Goal: Task Accomplishment & Management: Manage account settings

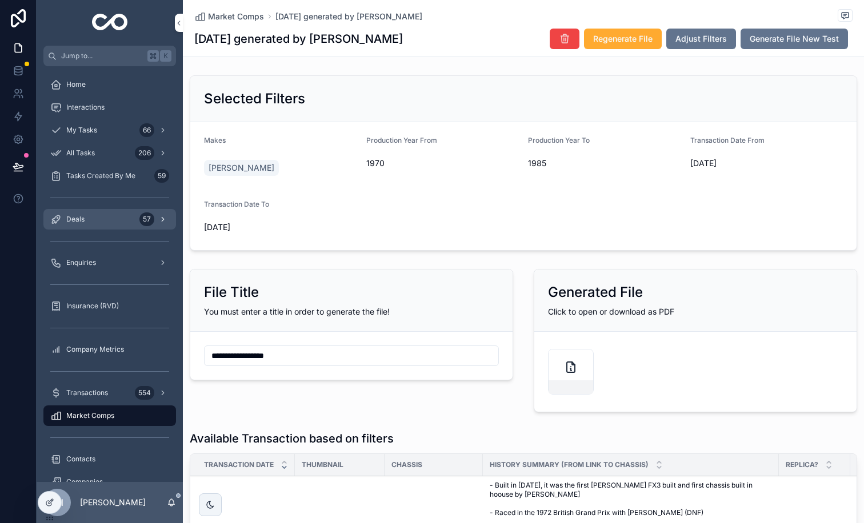
click at [67, 221] on span "Deals" at bounding box center [75, 219] width 18 height 9
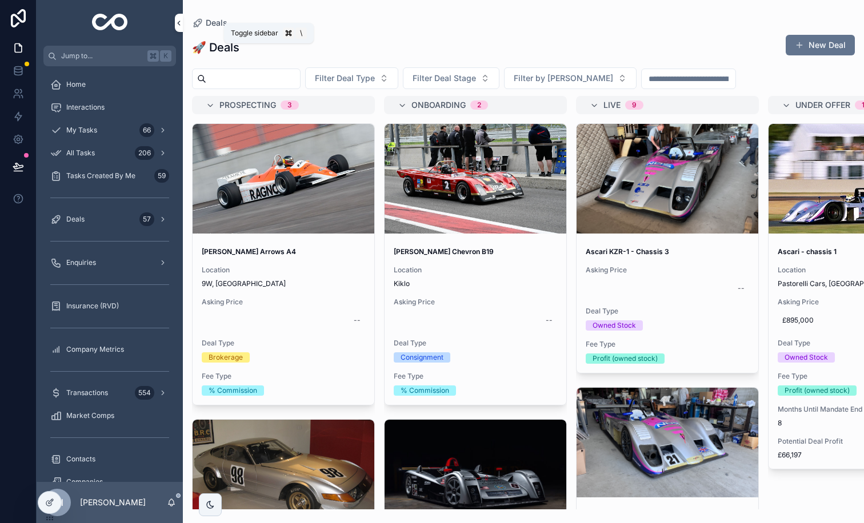
click at [180, 27] on icon "scrollable content" at bounding box center [179, 23] width 8 height 9
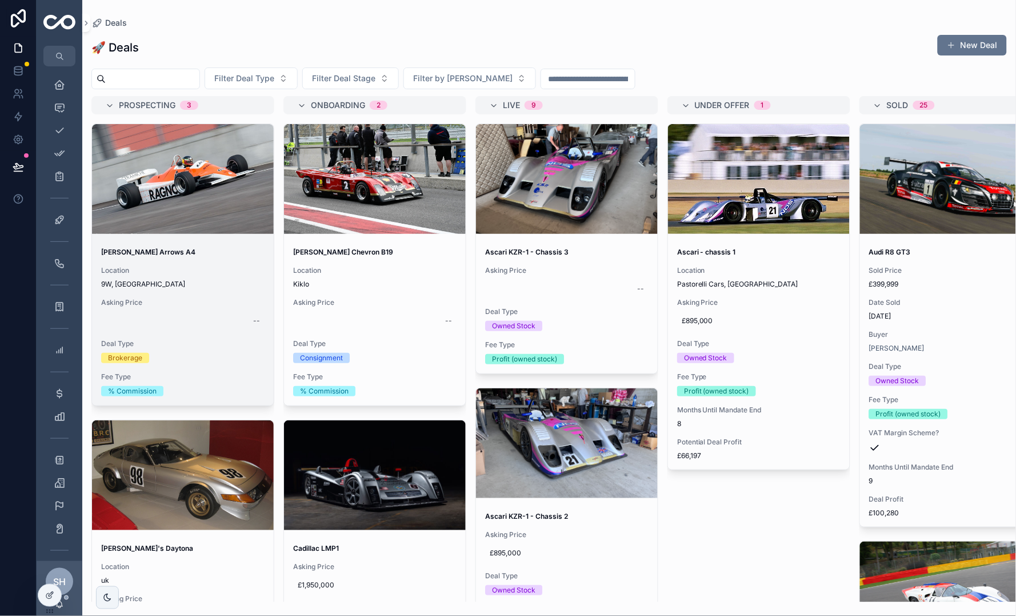
click at [201, 245] on div "Michael Fitzgeral's Arrows A4 Location 9W, UK Asking Price -- Deal Type Brokera…" at bounding box center [183, 321] width 182 height 167
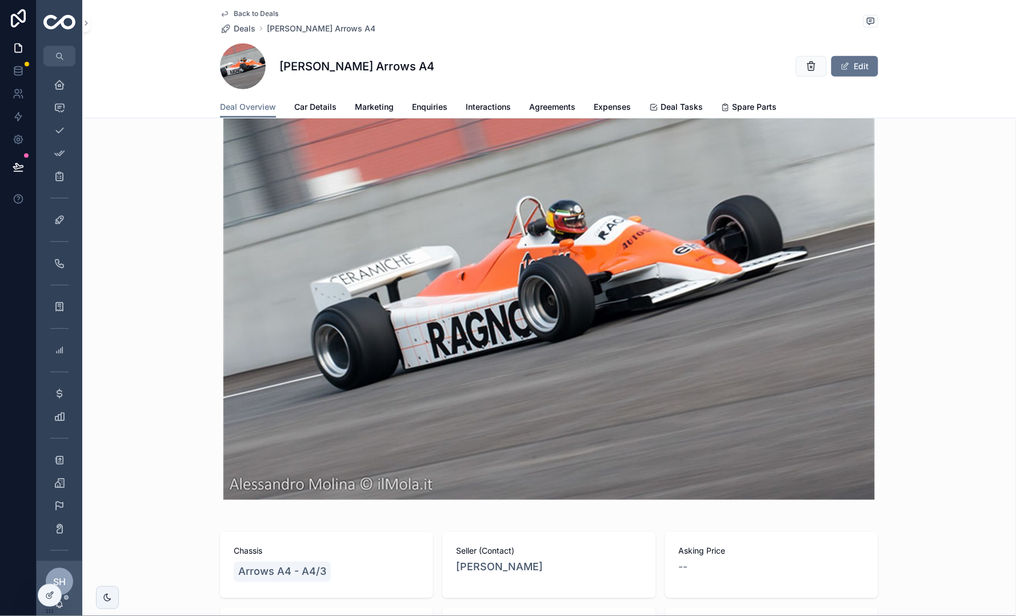
scroll to position [174, 0]
click at [237, 9] on span "Back to Deals" at bounding box center [256, 13] width 45 height 9
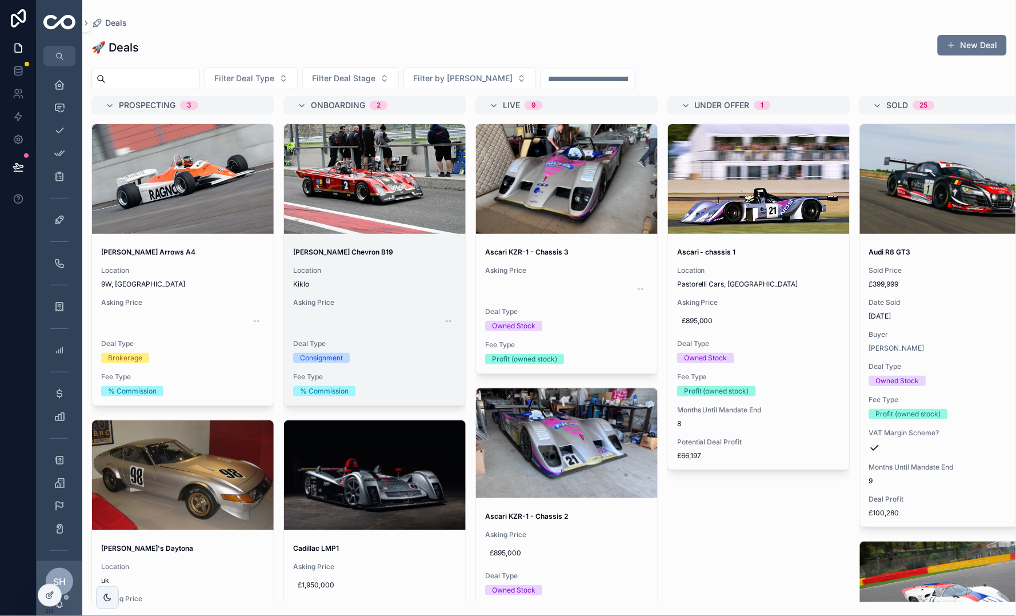
click at [363, 300] on span "Asking Price" at bounding box center [374, 302] width 163 height 9
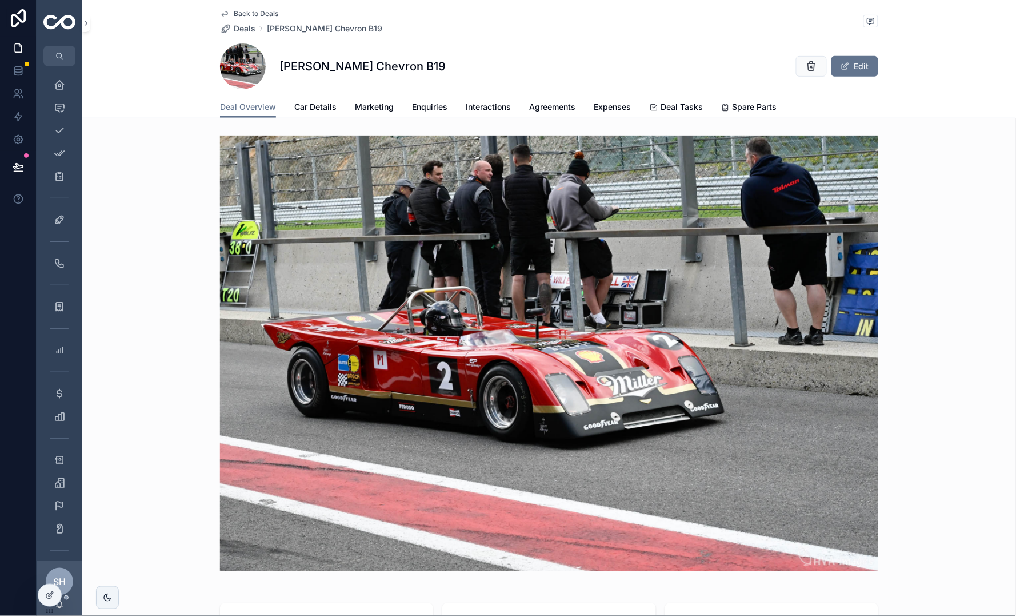
scroll to position [146, 0]
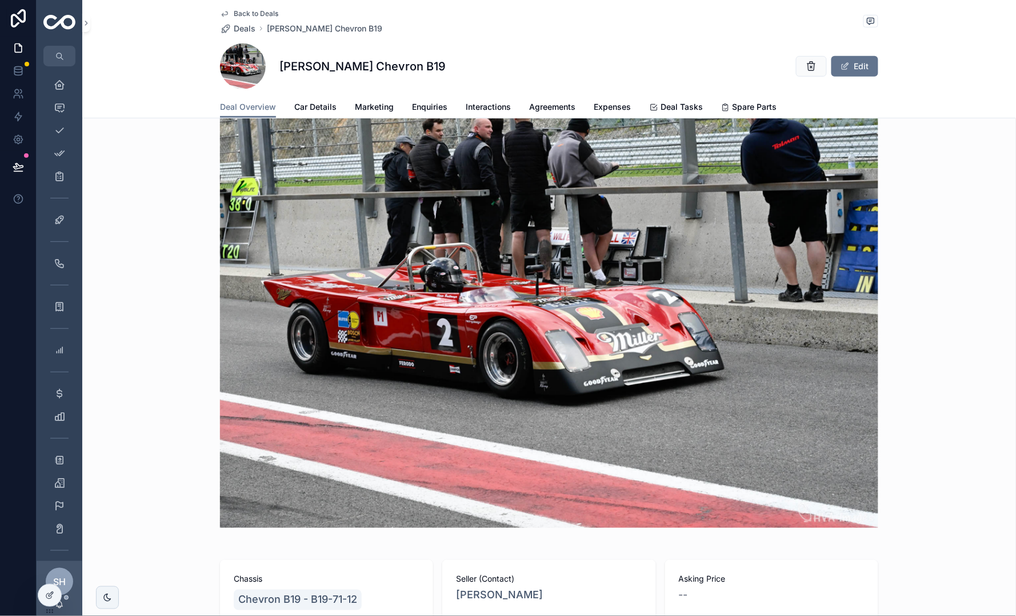
click at [254, 14] on span "Back to Deals" at bounding box center [256, 13] width 45 height 9
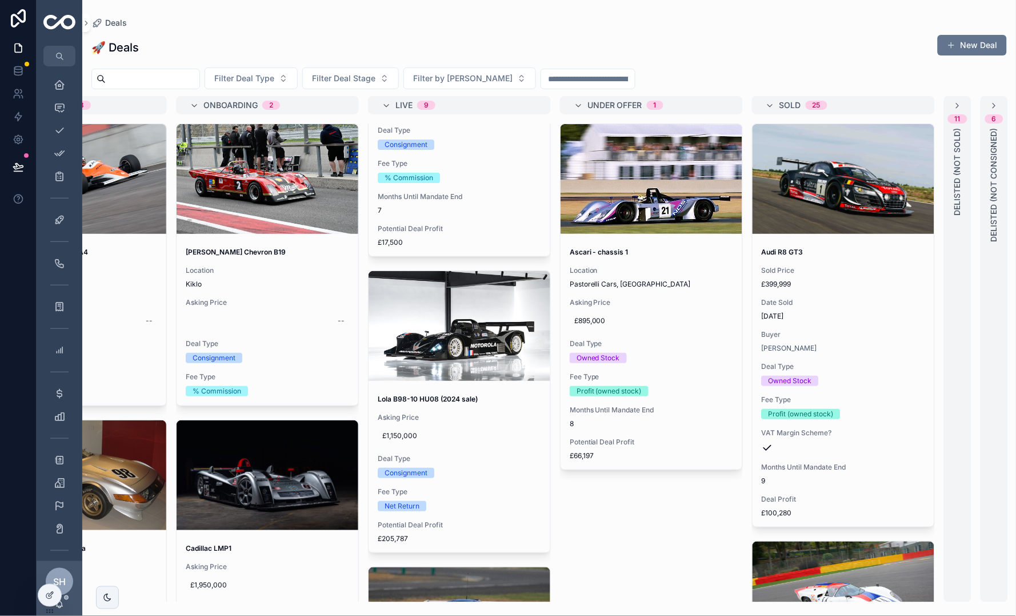
click at [852, 99] on div "SOLD 25" at bounding box center [851, 105] width 142 height 18
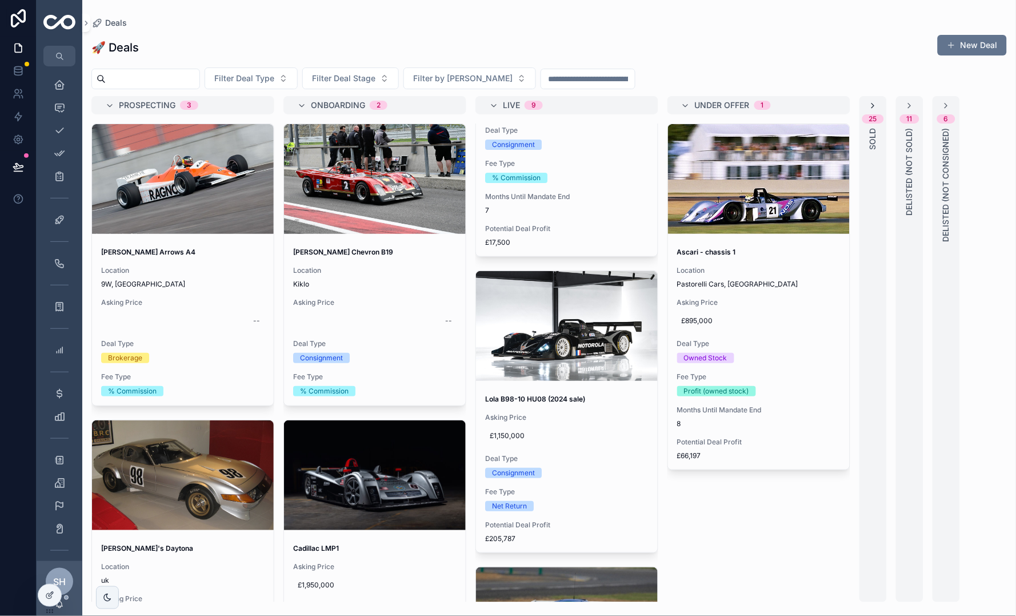
click at [864, 104] on icon "scrollable content" at bounding box center [873, 105] width 9 height 9
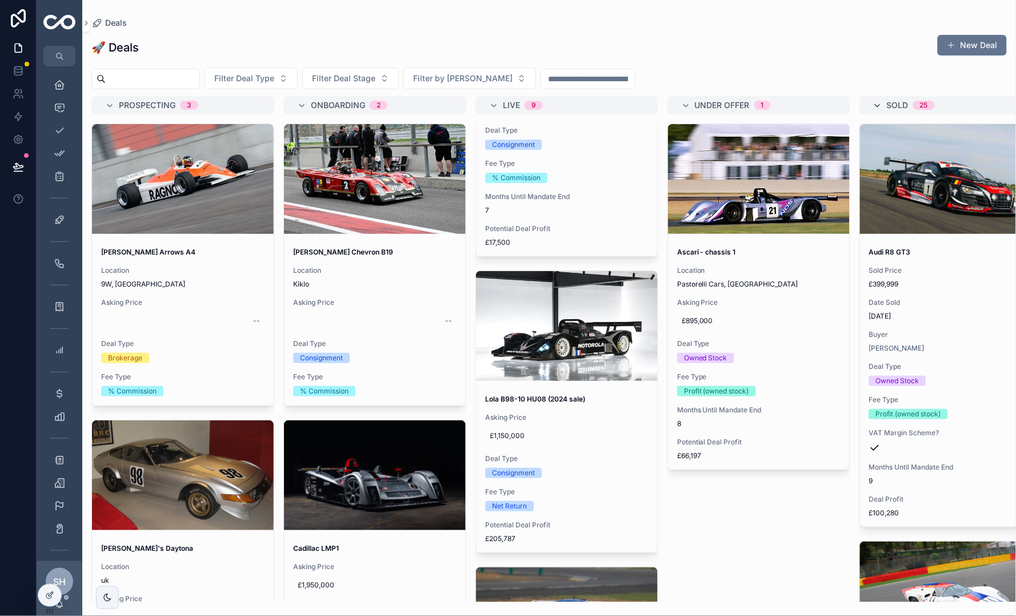
click at [864, 101] on icon "scrollable content" at bounding box center [877, 105] width 9 height 9
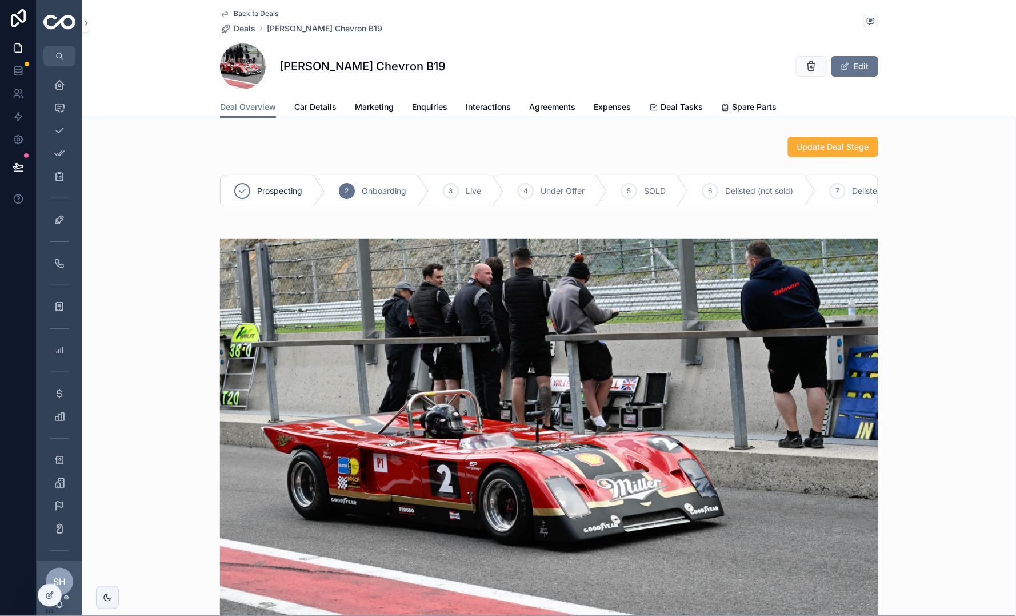
click at [249, 14] on span "Back to Deals" at bounding box center [256, 13] width 45 height 9
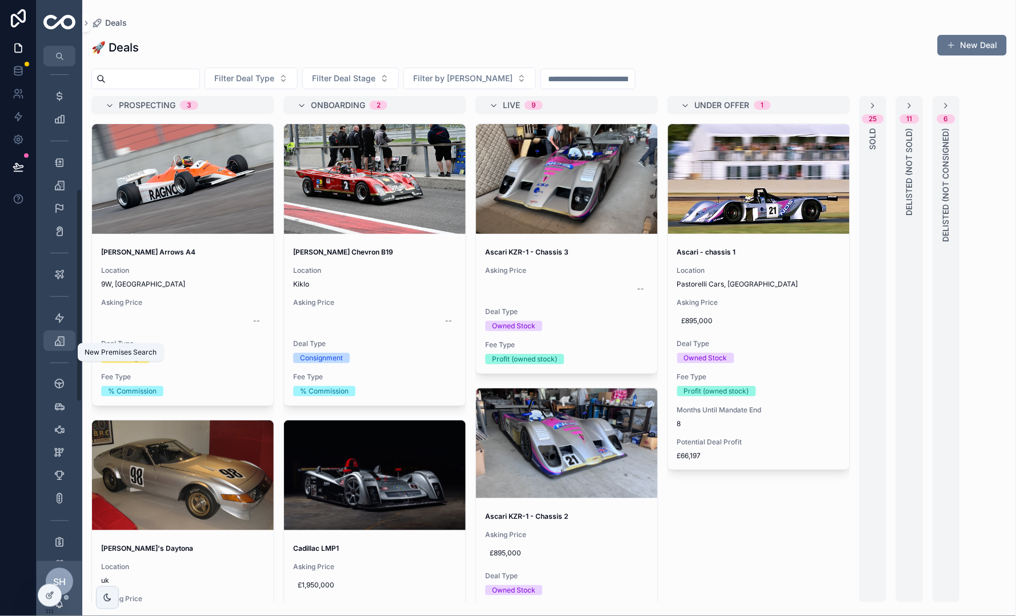
scroll to position [304, 0]
click at [64, 372] on icon "scrollable content" at bounding box center [59, 376] width 11 height 11
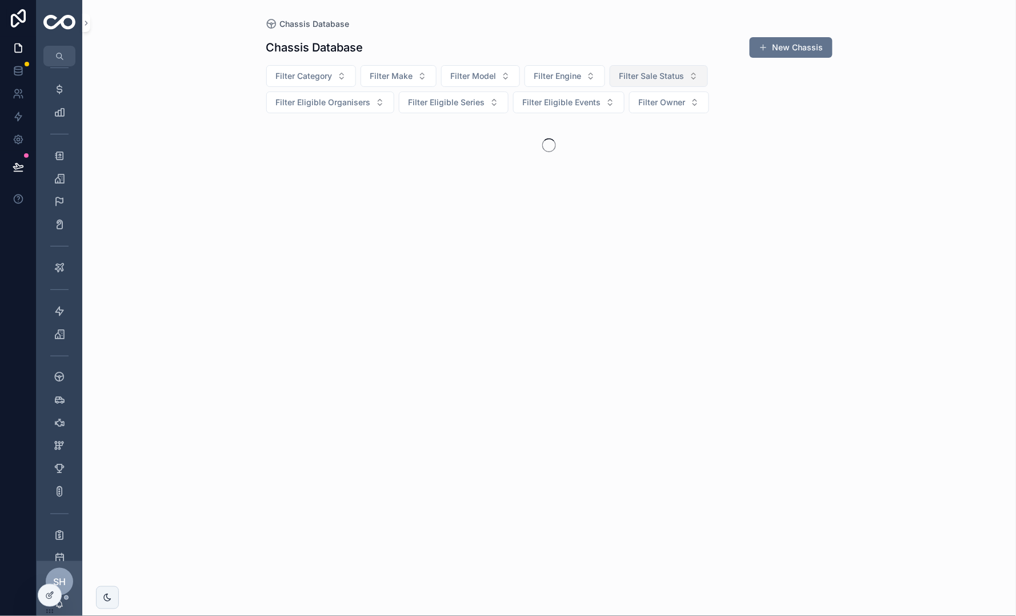
click at [630, 77] on span "Filter Sale Status" at bounding box center [652, 75] width 65 height 11
click at [595, 117] on div "For Sale" at bounding box center [658, 122] width 159 height 18
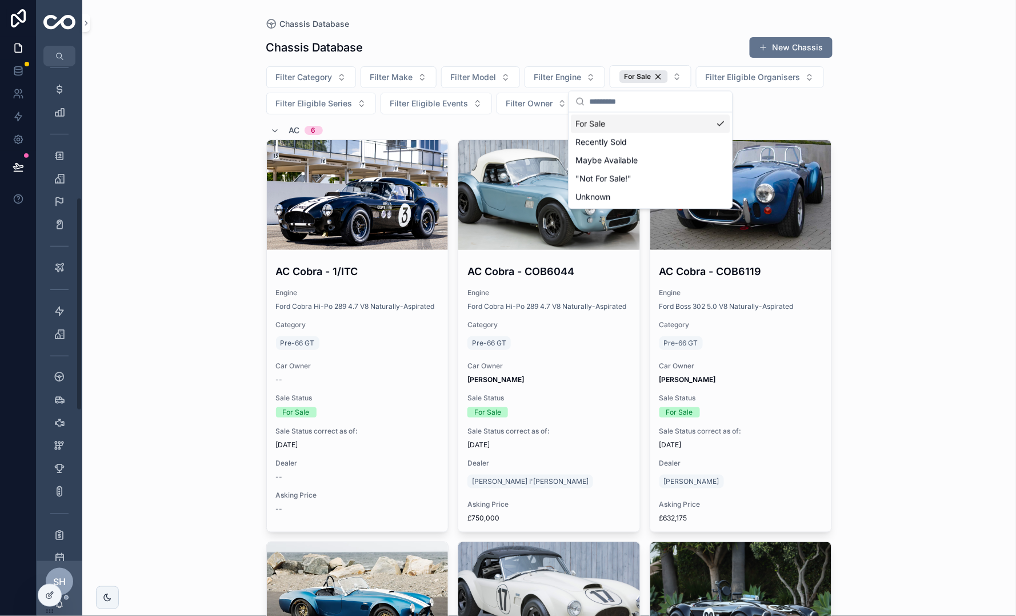
click at [171, 77] on div "Chassis Database Chassis Database New Chassis Filter Category Filter Make Filte…" at bounding box center [549, 308] width 934 height 616
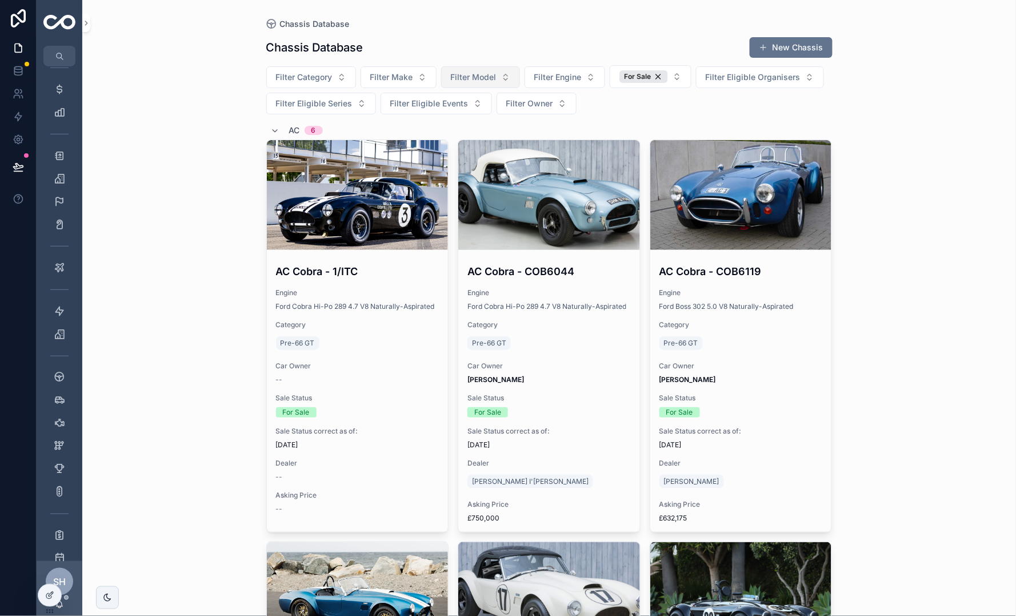
click at [509, 77] on button "Filter Model" at bounding box center [480, 77] width 79 height 22
type input "*"
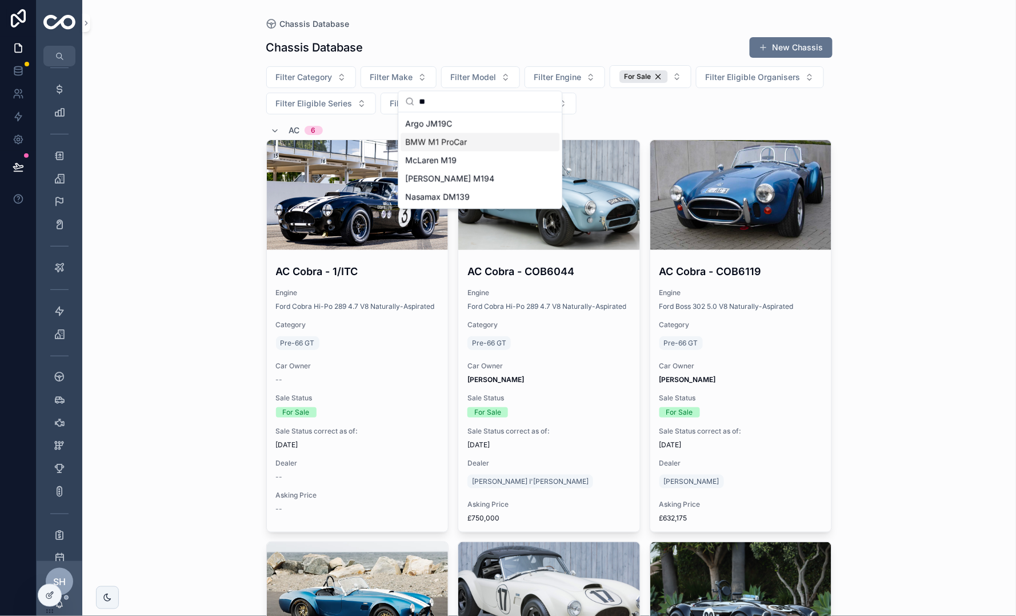
type input "**"
click at [443, 142] on span "BMW M1 ProCar" at bounding box center [437, 142] width 62 height 11
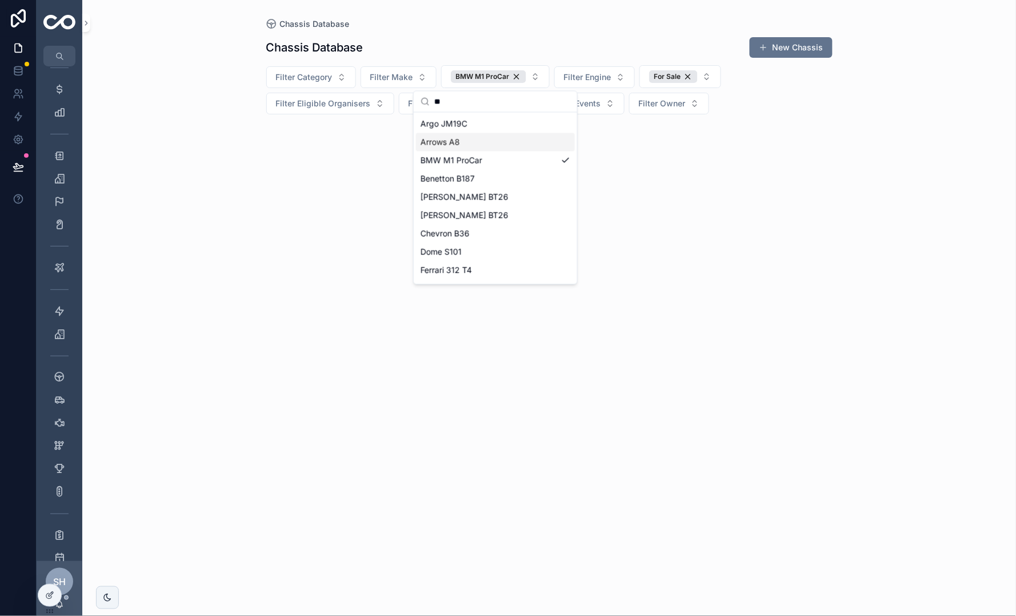
click at [179, 73] on div "Chassis Database Chassis Database New Chassis Filter Category Filter Make BMW M…" at bounding box center [549, 308] width 934 height 616
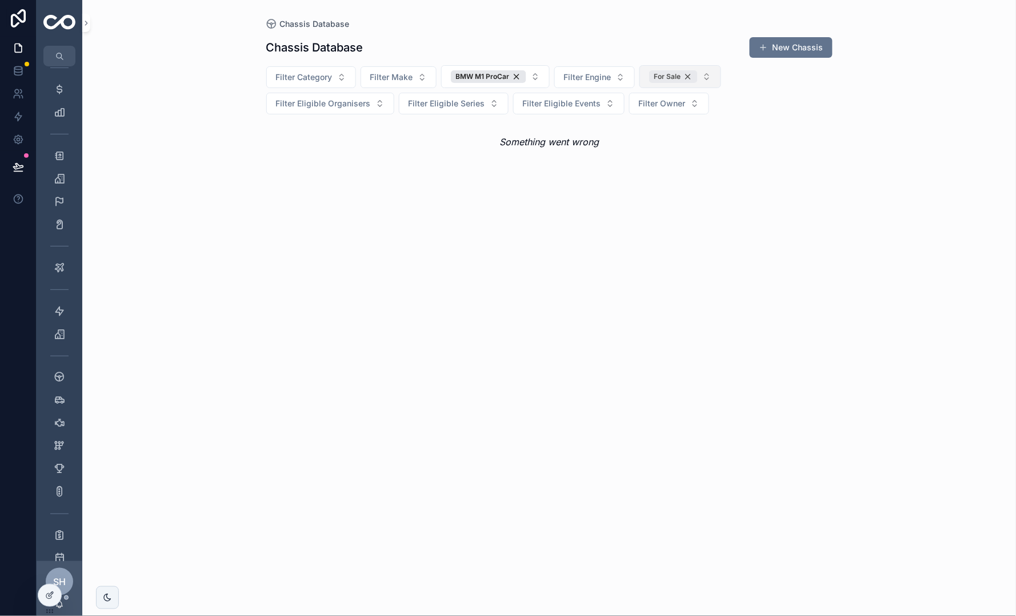
click at [690, 75] on div "For Sale" at bounding box center [673, 76] width 49 height 13
click at [512, 74] on div "BMW M1 ProCar" at bounding box center [488, 76] width 75 height 13
click at [86, 25] on icon "scrollable content" at bounding box center [86, 23] width 8 height 9
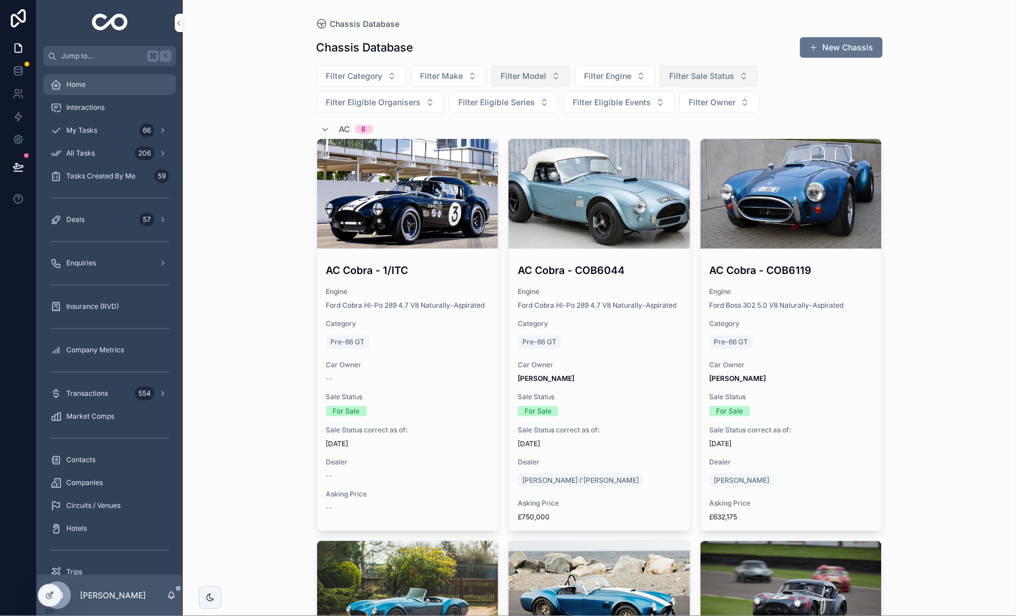
click at [86, 82] on div "Home" at bounding box center [109, 84] width 119 height 18
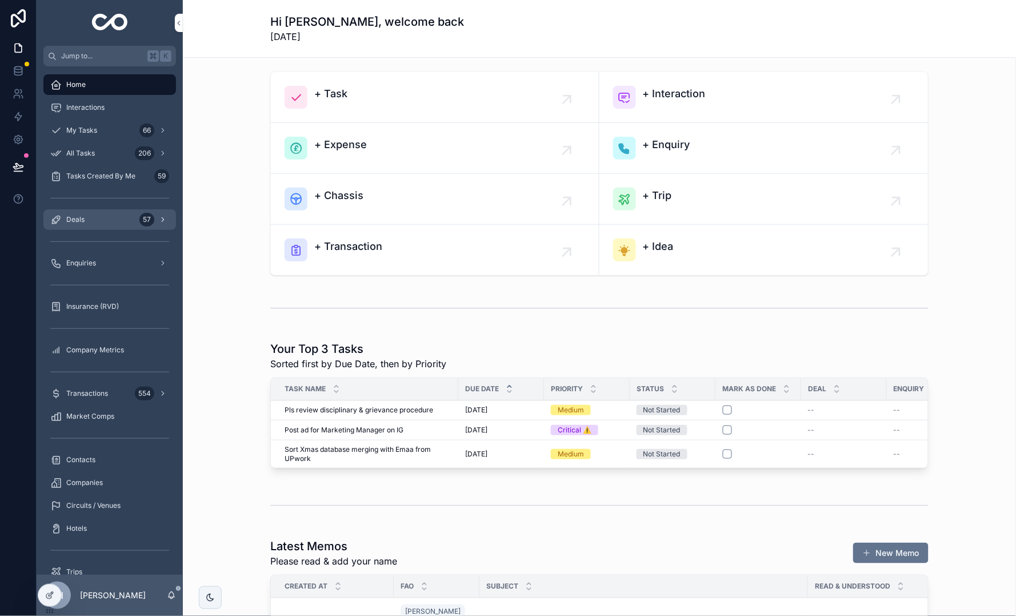
click at [85, 222] on div "Deals 57" at bounding box center [109, 219] width 119 height 18
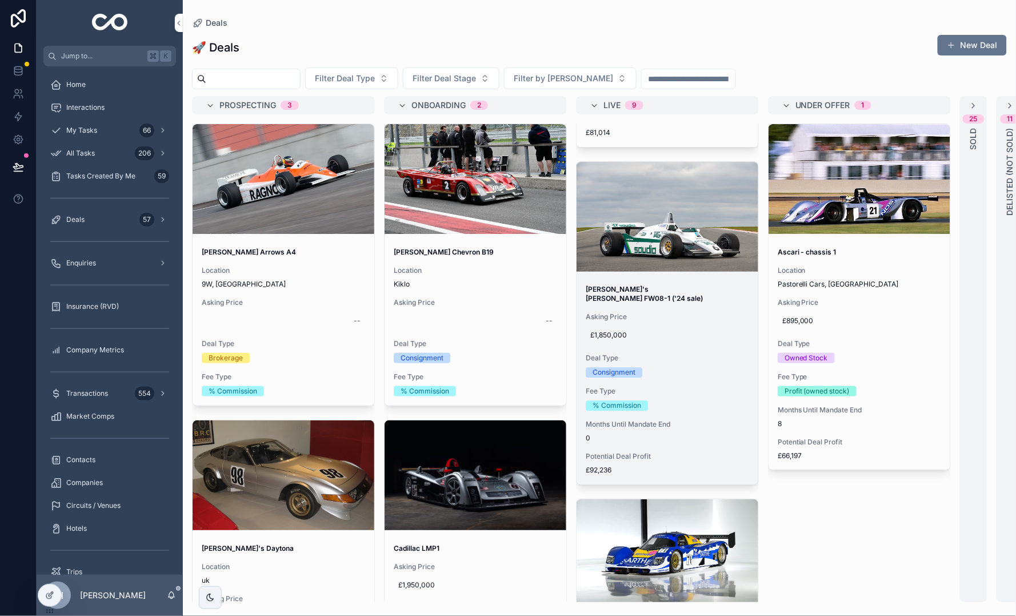
scroll to position [1873, 0]
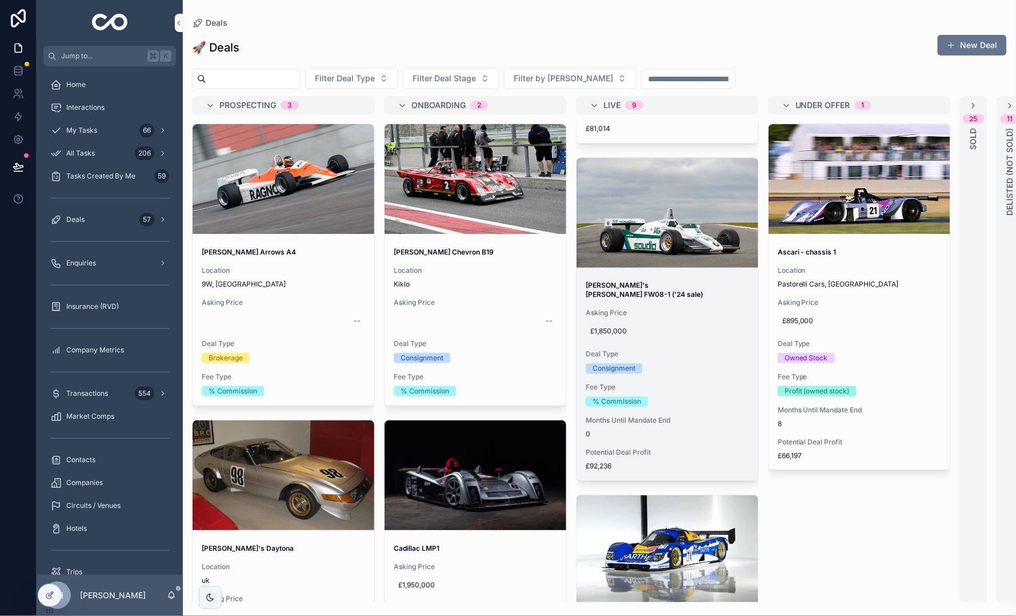
click at [687, 272] on div "Mike's Williams FW08-1 ('24 sale) Asking Price £1,850,000 Deal Type Consignment…" at bounding box center [668, 376] width 182 height 208
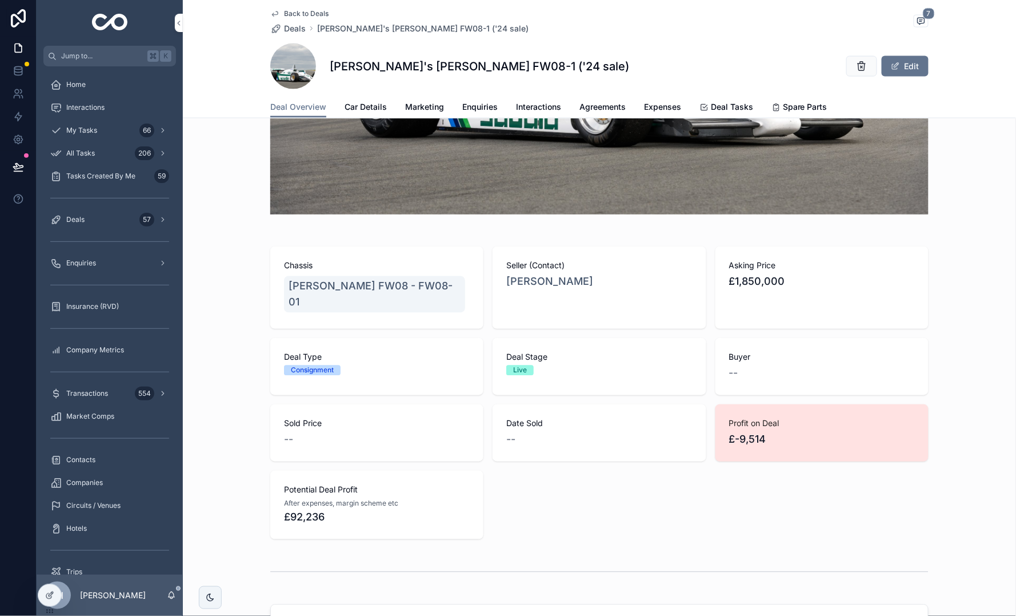
scroll to position [434, 0]
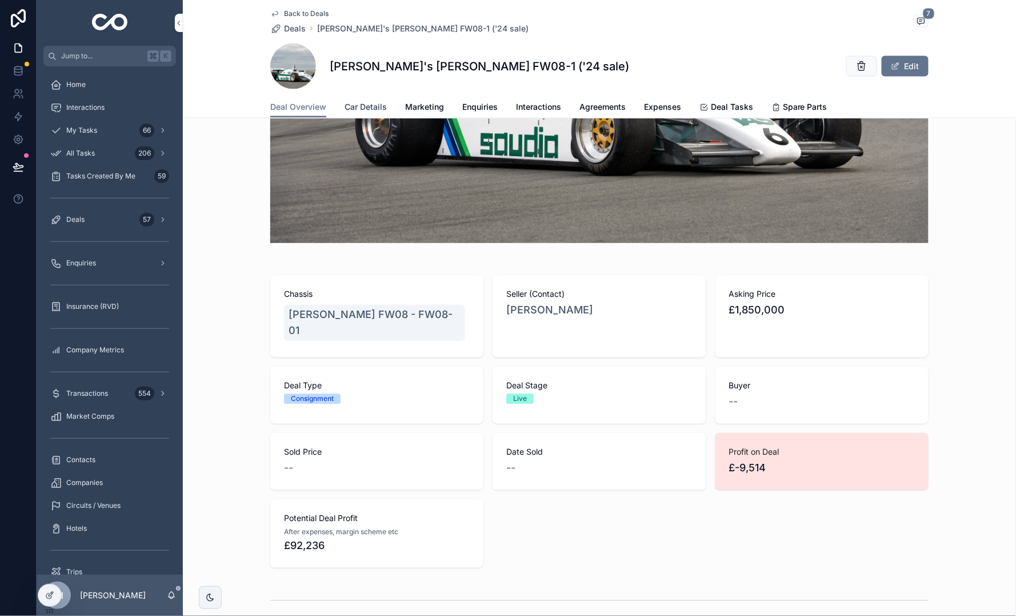
click at [357, 103] on span "Car Details" at bounding box center [366, 106] width 42 height 11
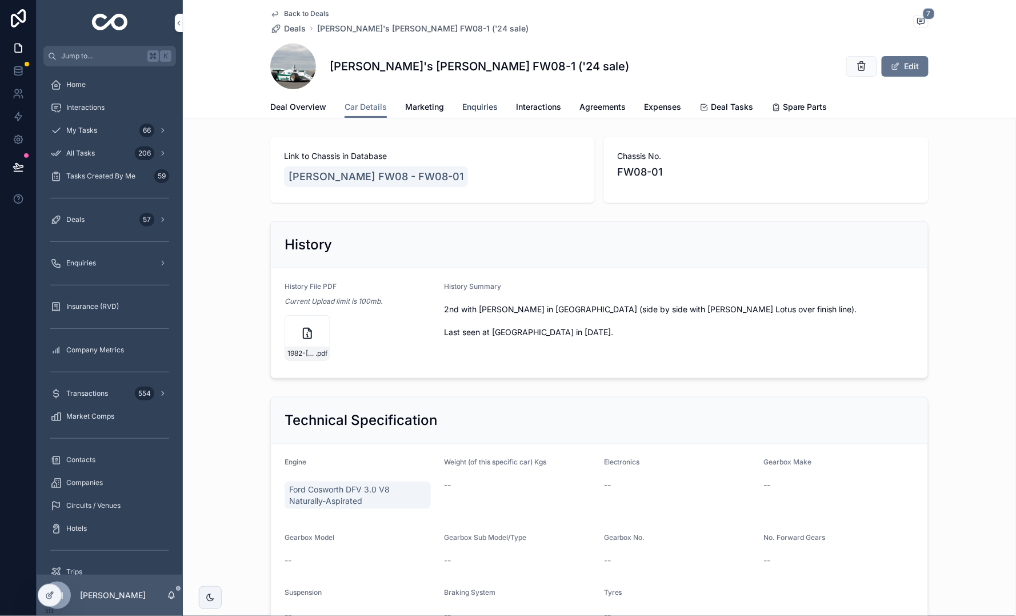
click at [477, 102] on span "Enquiries" at bounding box center [479, 106] width 35 height 11
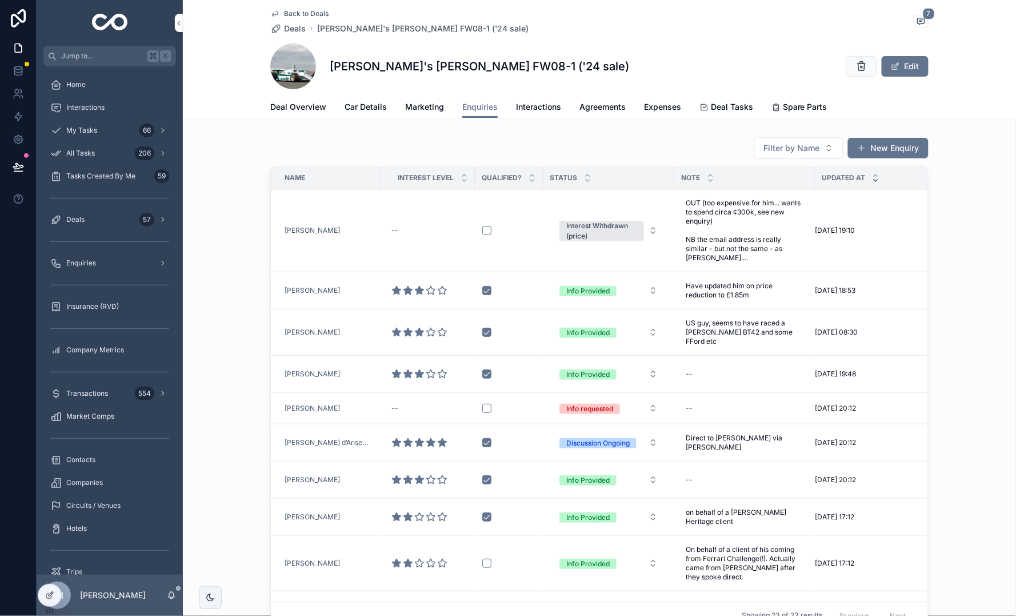
click at [361, 226] on div "[PERSON_NAME]" at bounding box center [329, 230] width 89 height 9
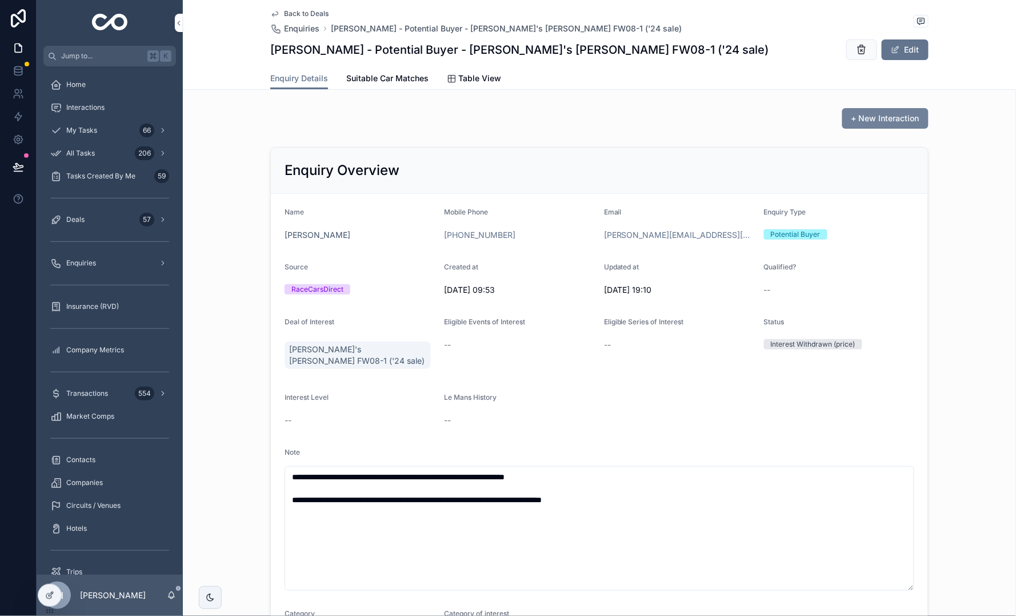
click at [864, 119] on span "+ New Interaction" at bounding box center [886, 118] width 68 height 11
click at [94, 265] on span "Enquiries" at bounding box center [81, 262] width 30 height 9
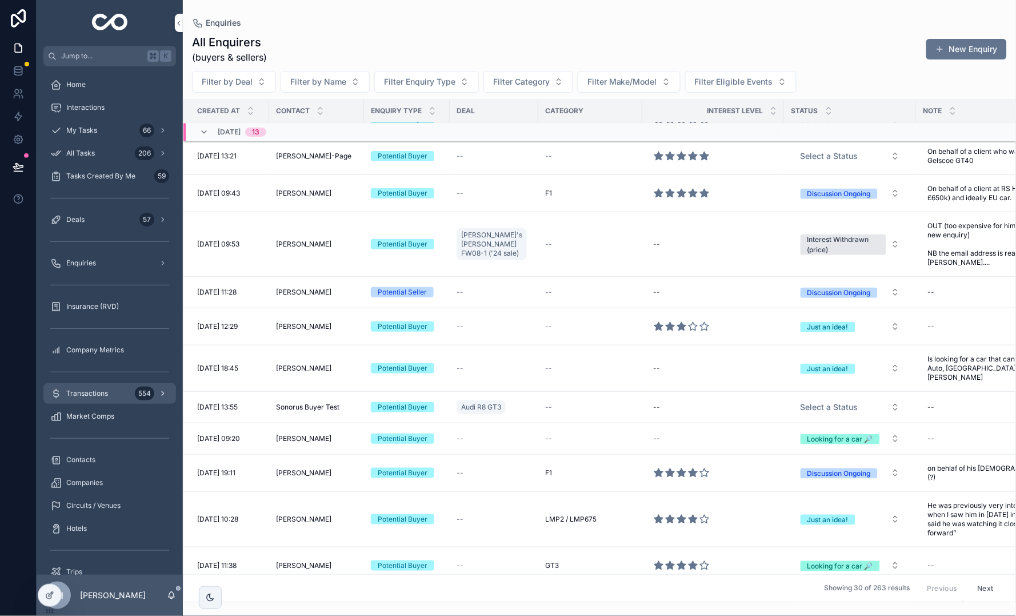
click at [86, 389] on span "Transactions" at bounding box center [87, 393] width 42 height 9
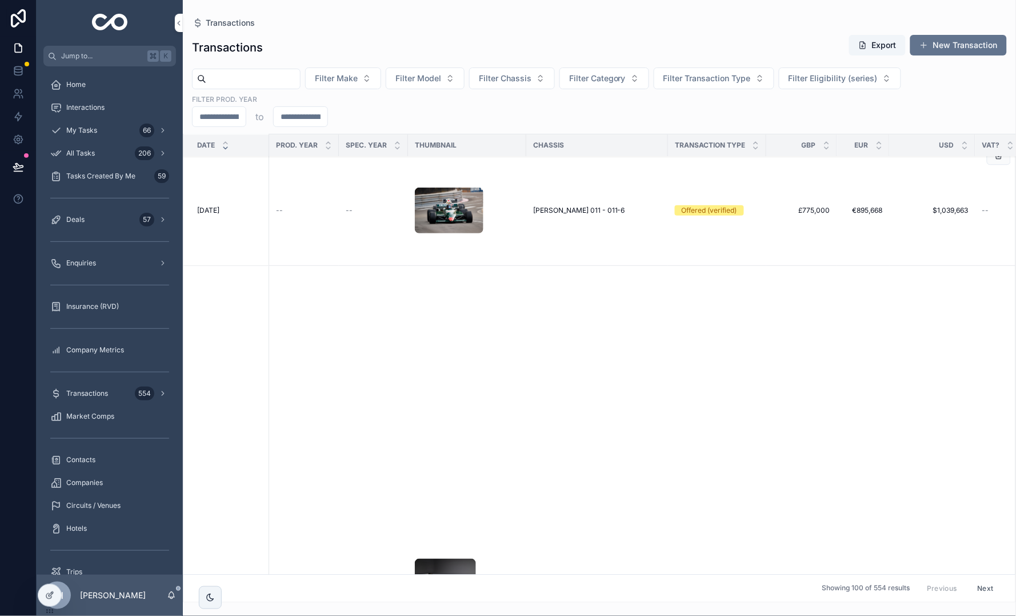
scroll to position [2039, 0]
click at [81, 417] on span "Market Comps" at bounding box center [90, 415] width 48 height 9
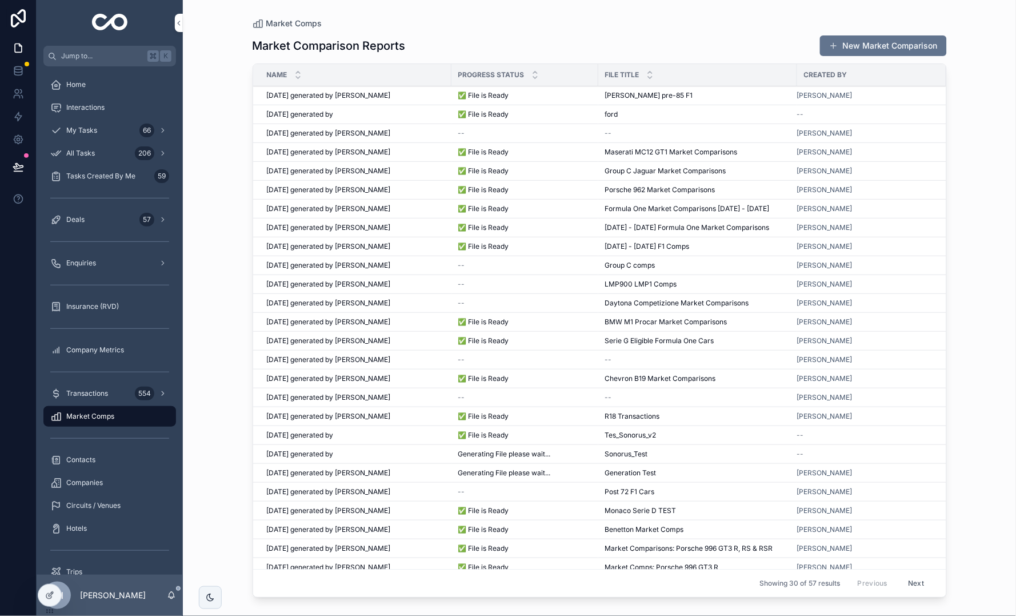
click at [405, 170] on div "[DATE] generated by [PERSON_NAME] [DATE] generated by [PERSON_NAME]" at bounding box center [356, 170] width 178 height 9
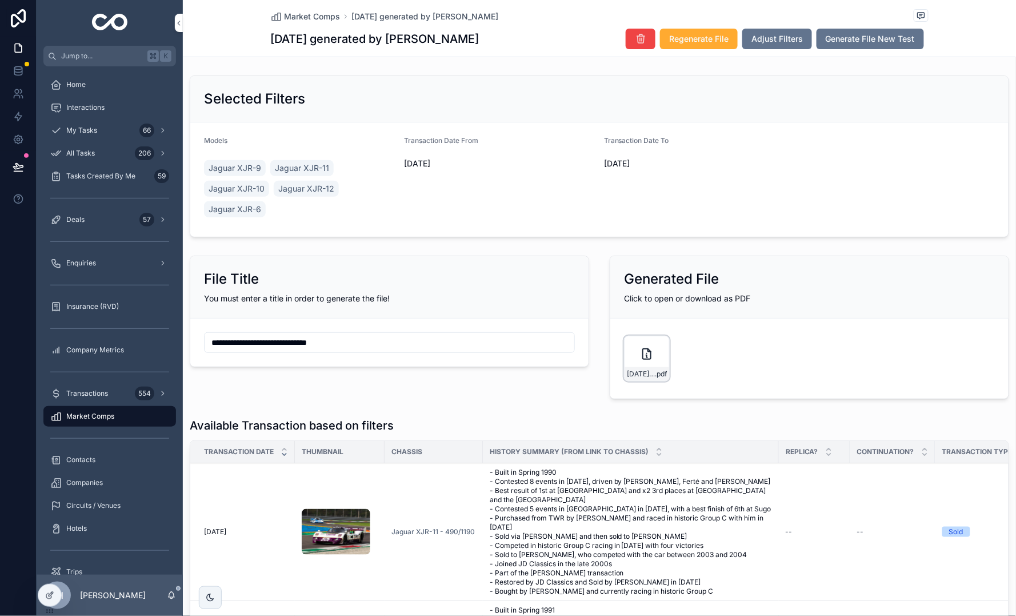
click at [662, 361] on div "[DATE]-generated-by-[PERSON_NAME] .pdf" at bounding box center [647, 358] width 46 height 46
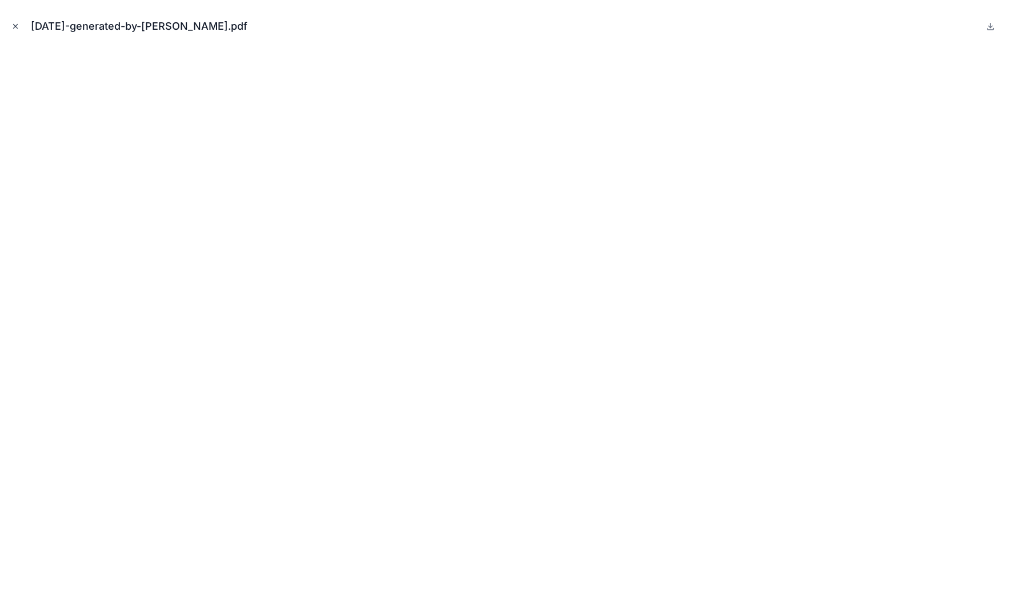
click at [15, 26] on icon "Close modal" at bounding box center [16, 27] width 4 height 4
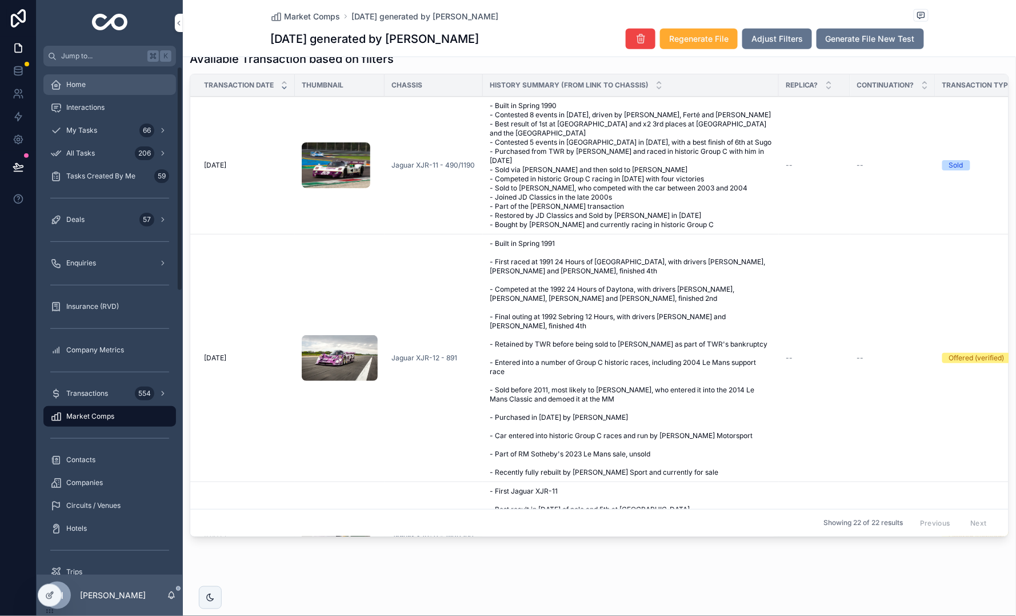
click at [81, 78] on div "Home" at bounding box center [109, 84] width 119 height 18
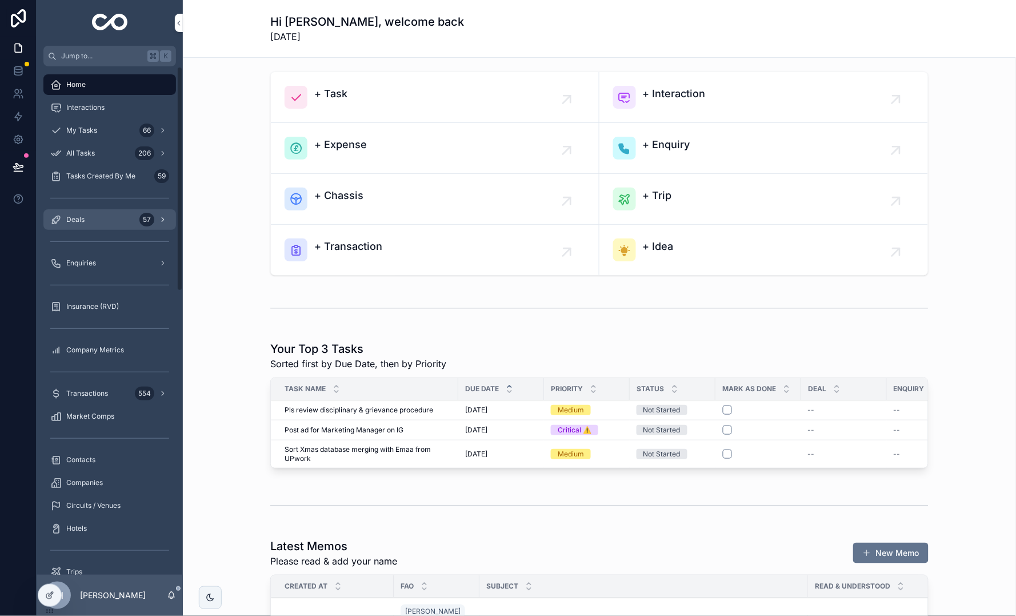
click at [62, 227] on div "Deals 57" at bounding box center [109, 219] width 119 height 18
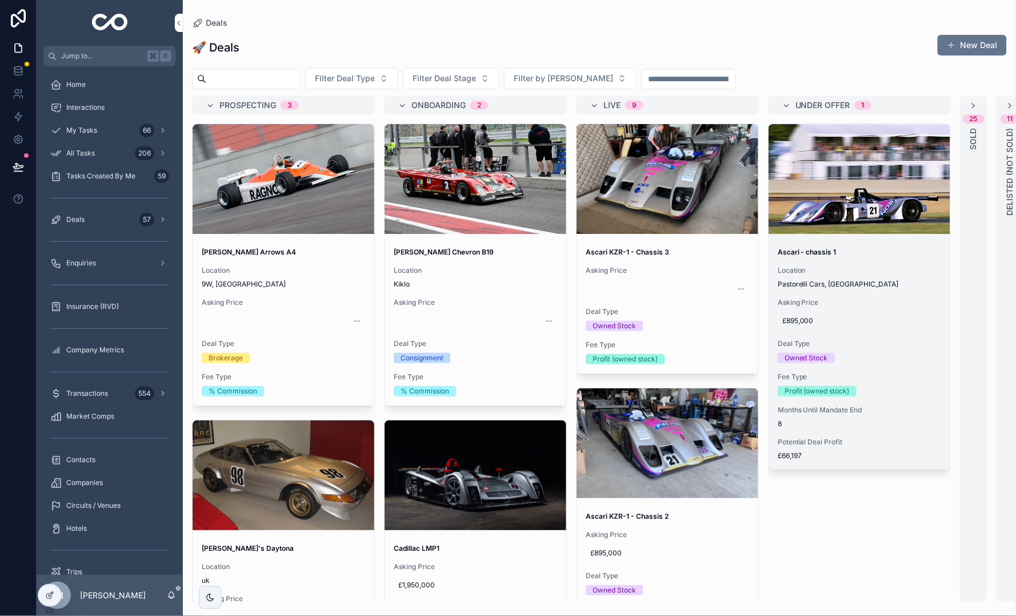
click at [836, 311] on div "£895,000" at bounding box center [859, 320] width 163 height 18
click at [883, 277] on div "Location Pastorelli Cars, [GEOGRAPHIC_DATA]" at bounding box center [859, 277] width 163 height 23
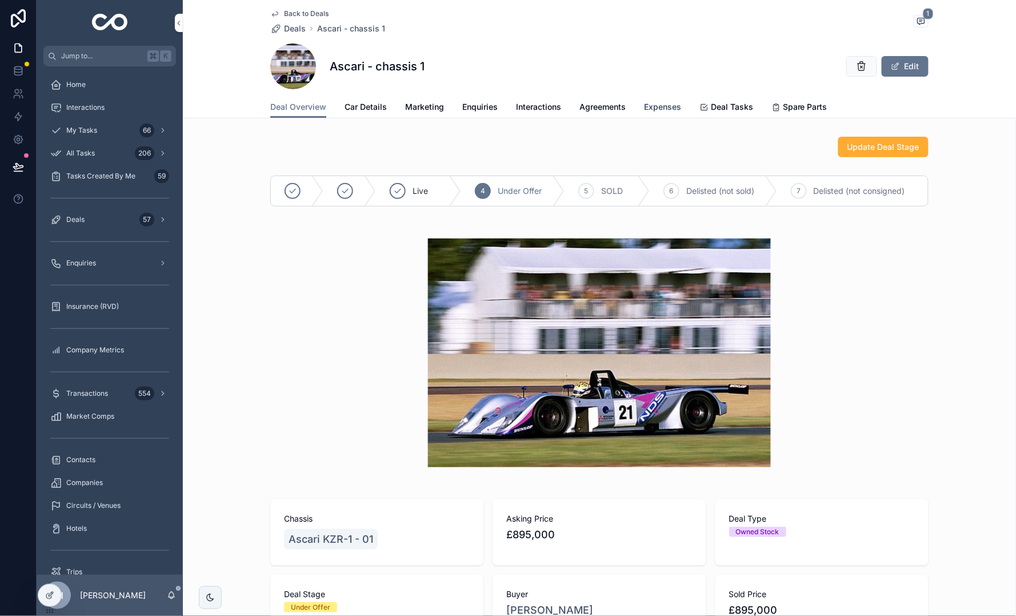
click at [644, 108] on span "Expenses" at bounding box center [662, 106] width 37 height 11
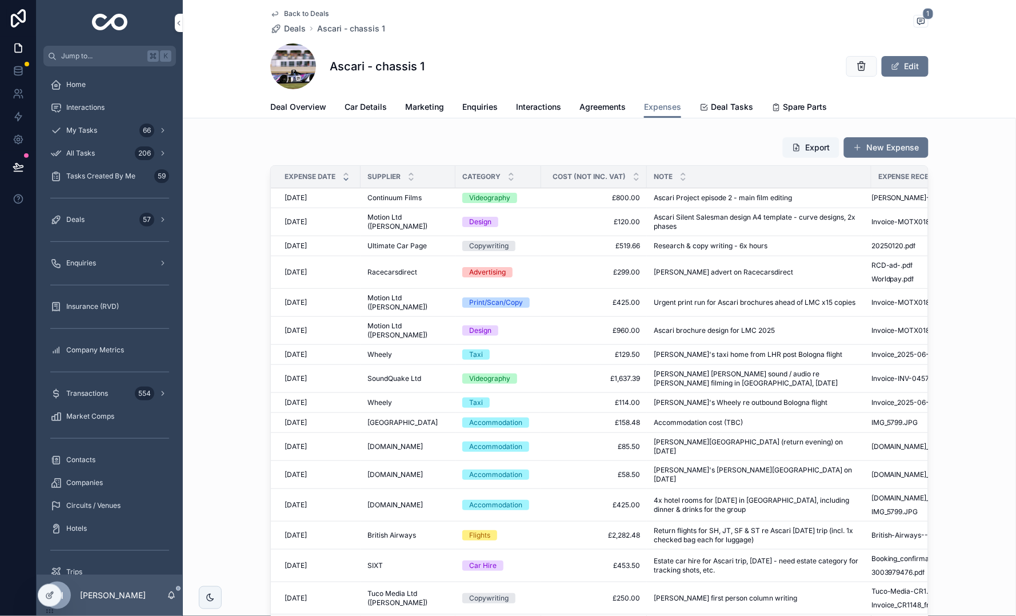
click at [85, 237] on div "scrollable content" at bounding box center [109, 241] width 133 height 18
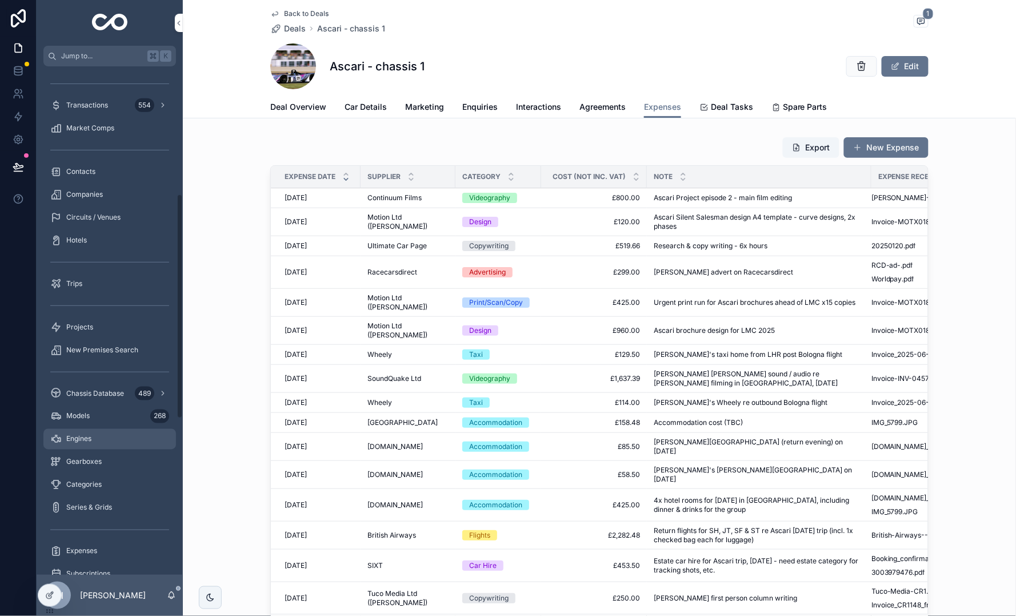
scroll to position [287, 0]
click at [105, 402] on div "Chassis Database 489" at bounding box center [109, 394] width 119 height 18
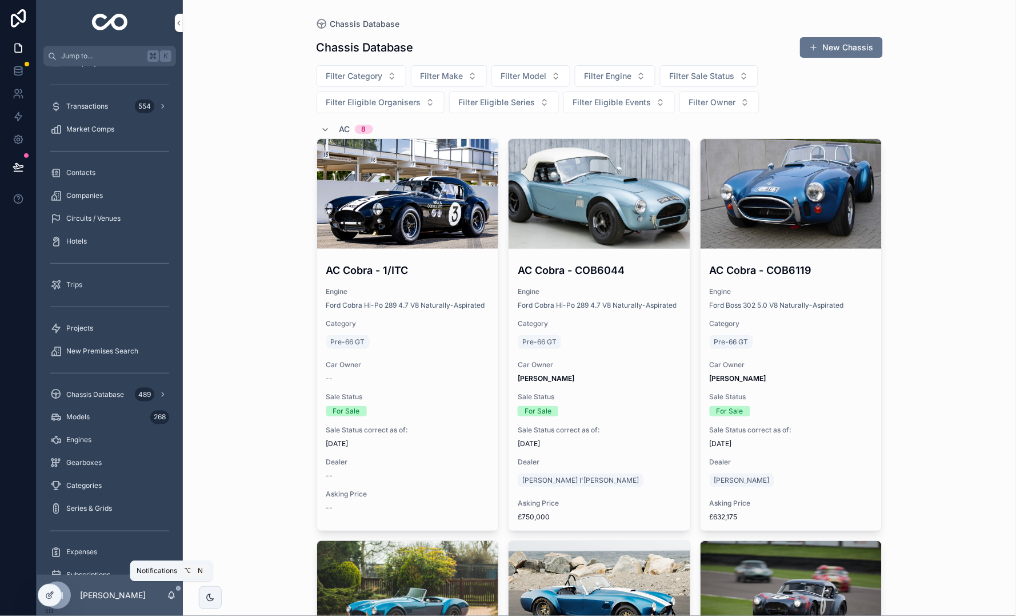
click at [167, 594] on icon "scrollable content" at bounding box center [171, 594] width 9 height 9
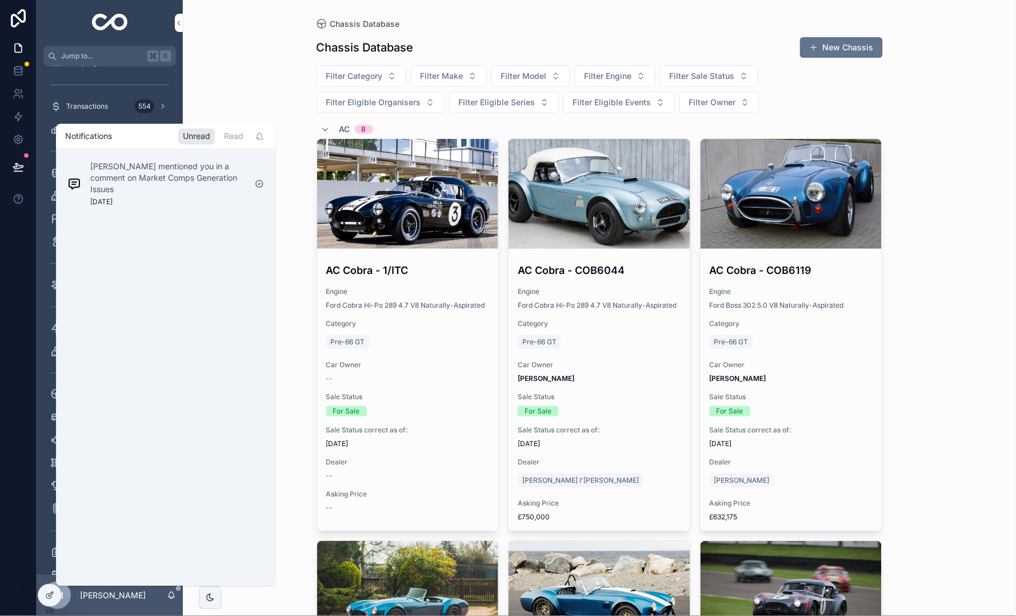
click at [245, 78] on div "Chassis Database Chassis Database New Chassis Filter Category Filter Make Filte…" at bounding box center [599, 308] width 833 height 616
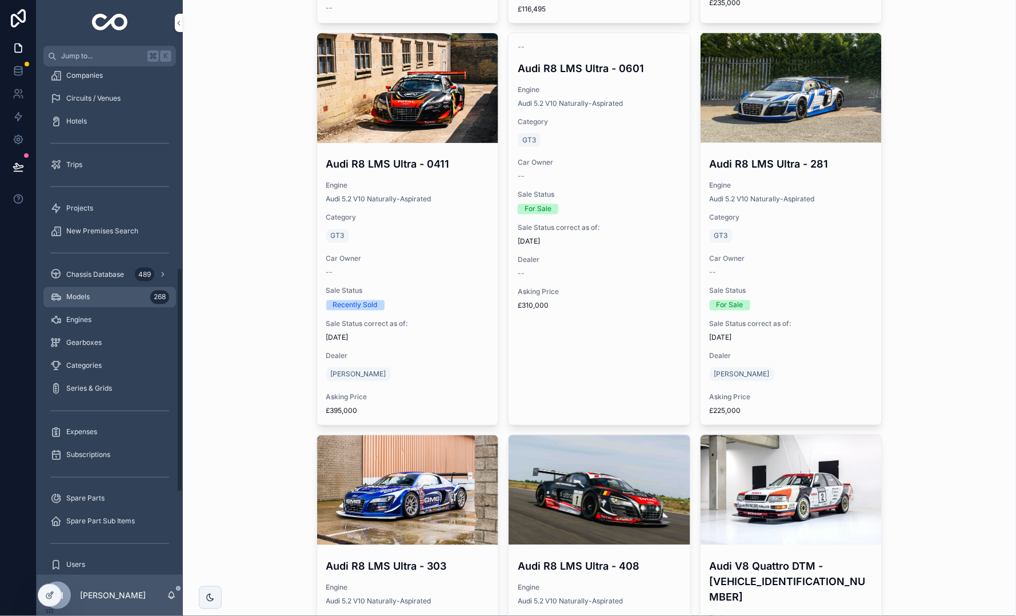
scroll to position [454, 0]
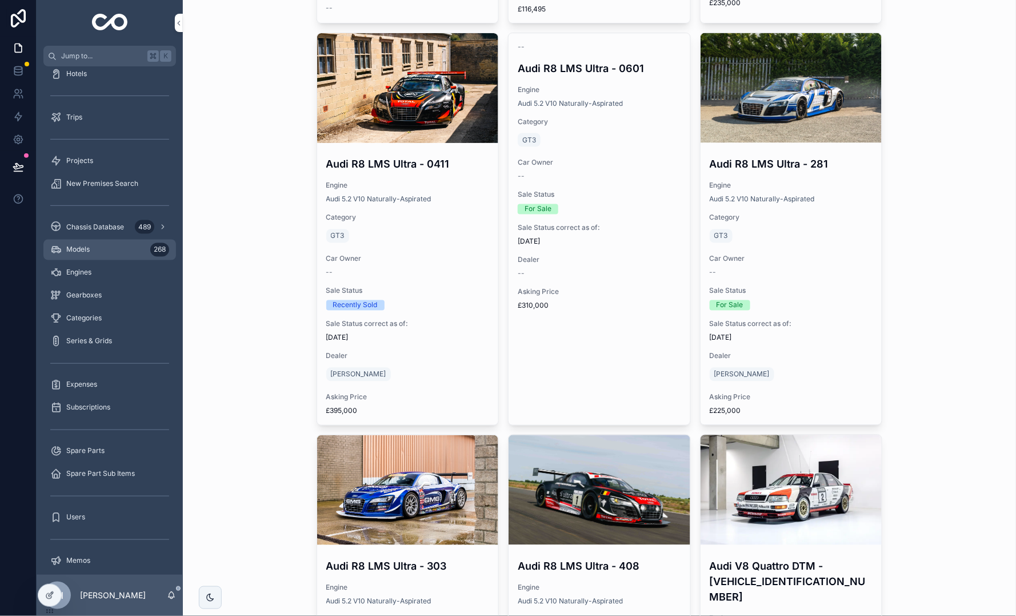
click at [98, 253] on div "Models 268" at bounding box center [109, 250] width 119 height 18
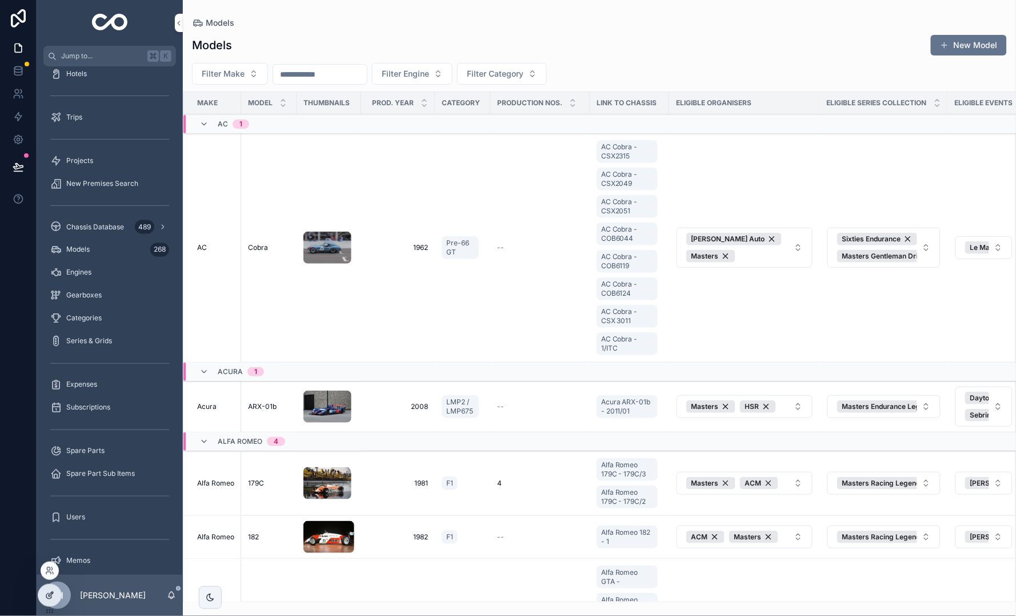
click at [52, 598] on icon at bounding box center [49, 594] width 9 height 9
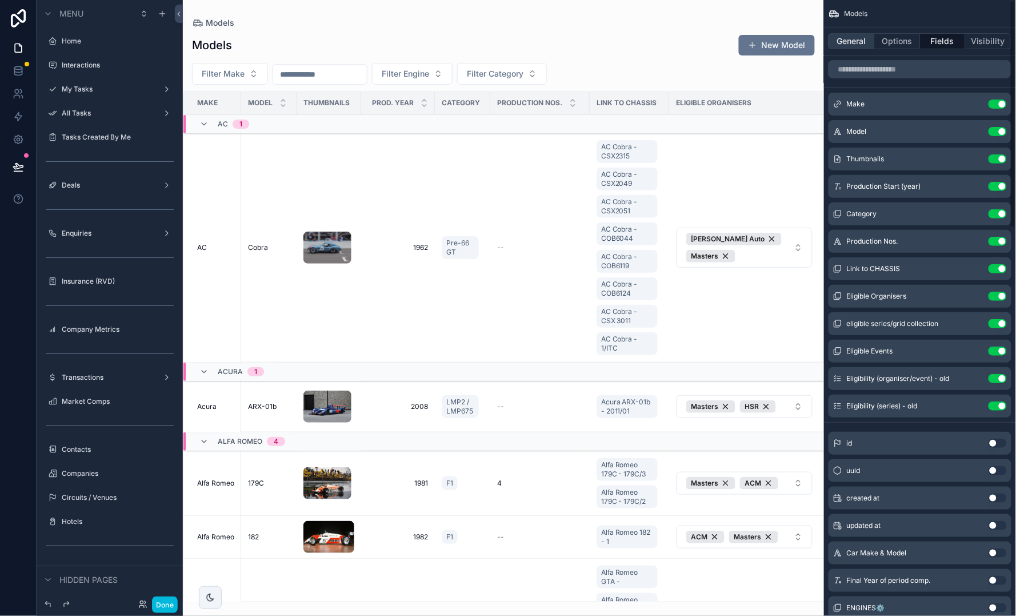
click at [852, 45] on button "General" at bounding box center [852, 41] width 46 height 16
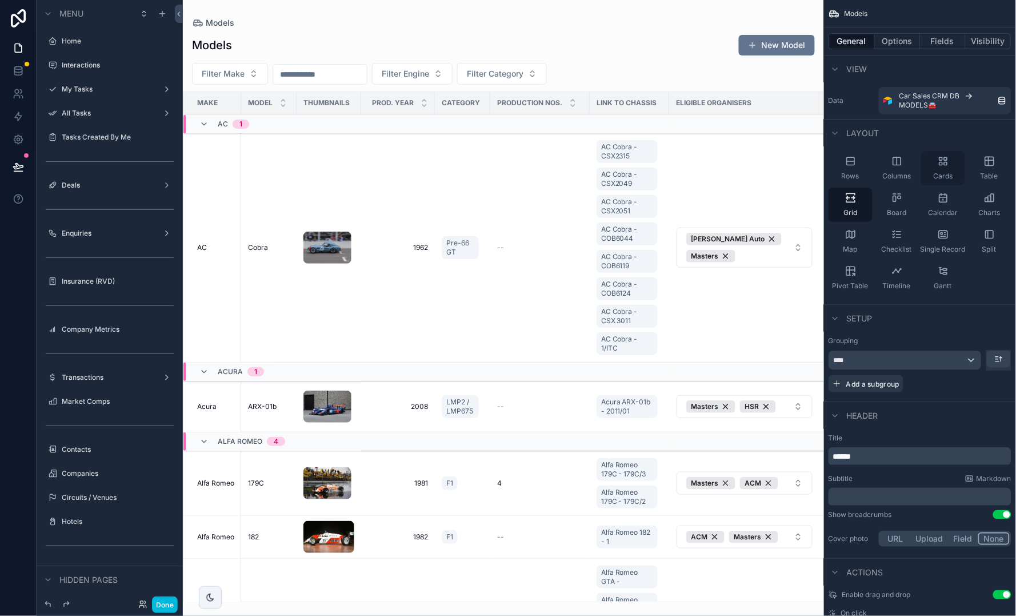
click at [938, 162] on icon "scrollable content" at bounding box center [943, 160] width 11 height 11
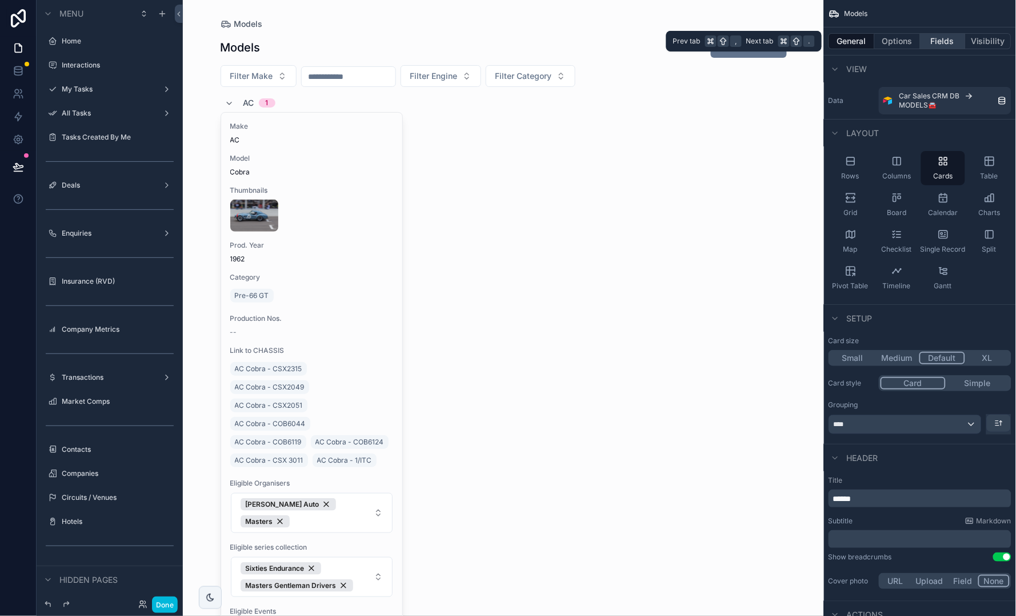
click at [944, 42] on button "Fields" at bounding box center [944, 41] width 46 height 16
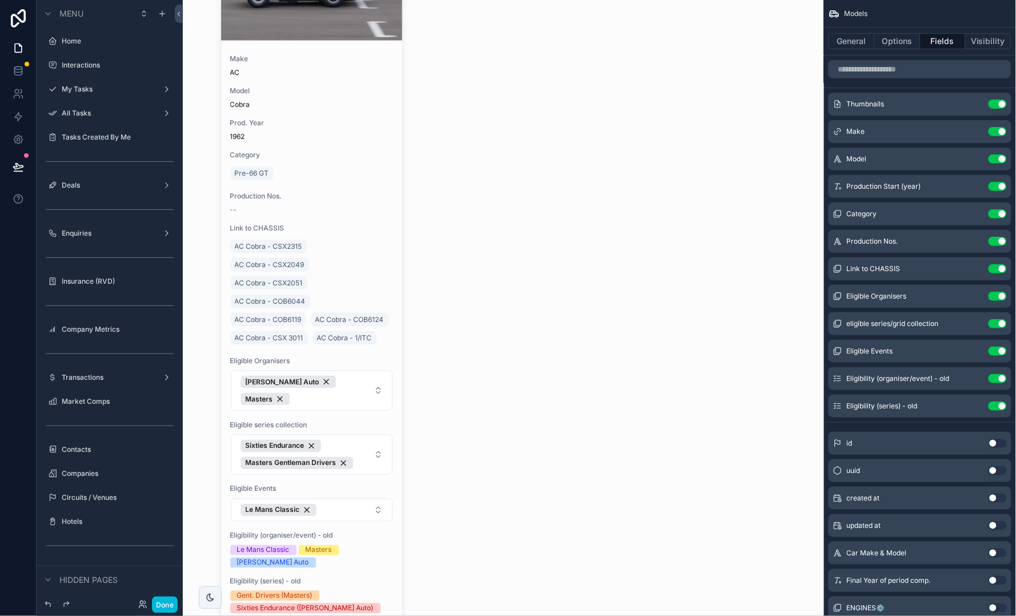
scroll to position [245, 0]
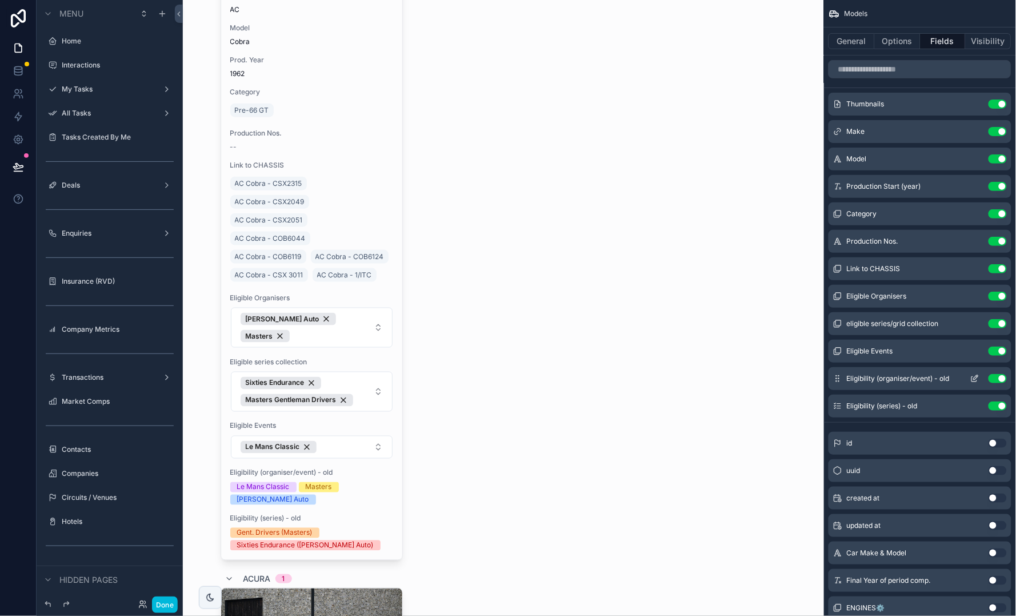
click at [999, 378] on button "Use setting" at bounding box center [998, 378] width 18 height 9
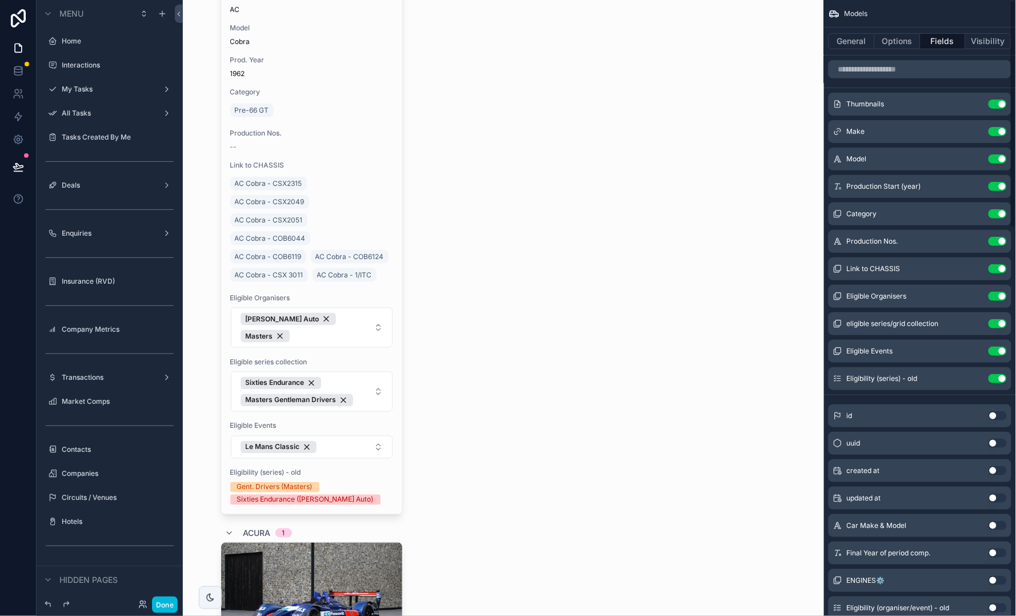
click at [999, 378] on button "Use setting" at bounding box center [998, 378] width 18 height 9
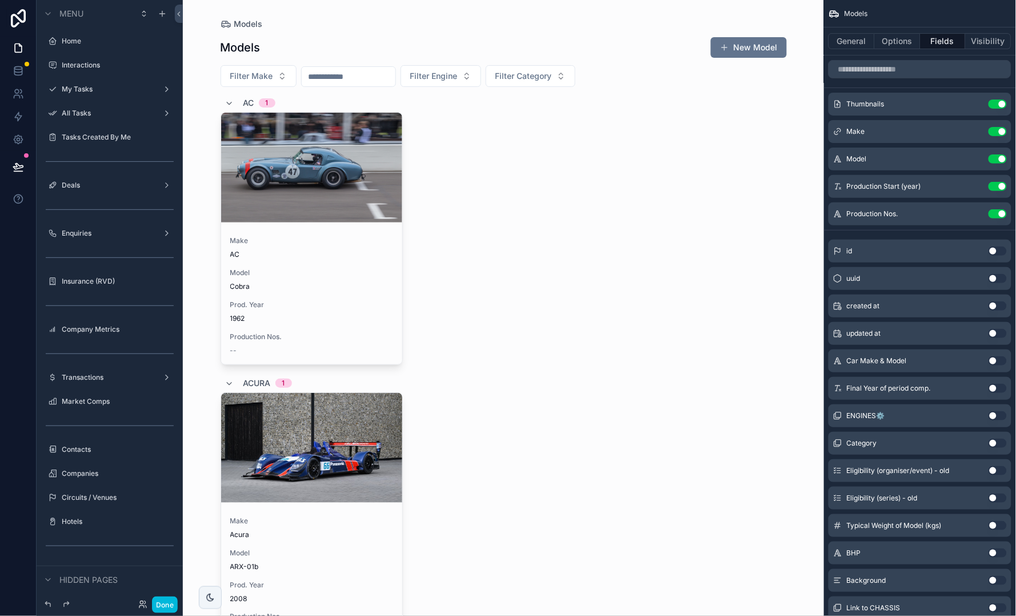
scroll to position [1620, 0]
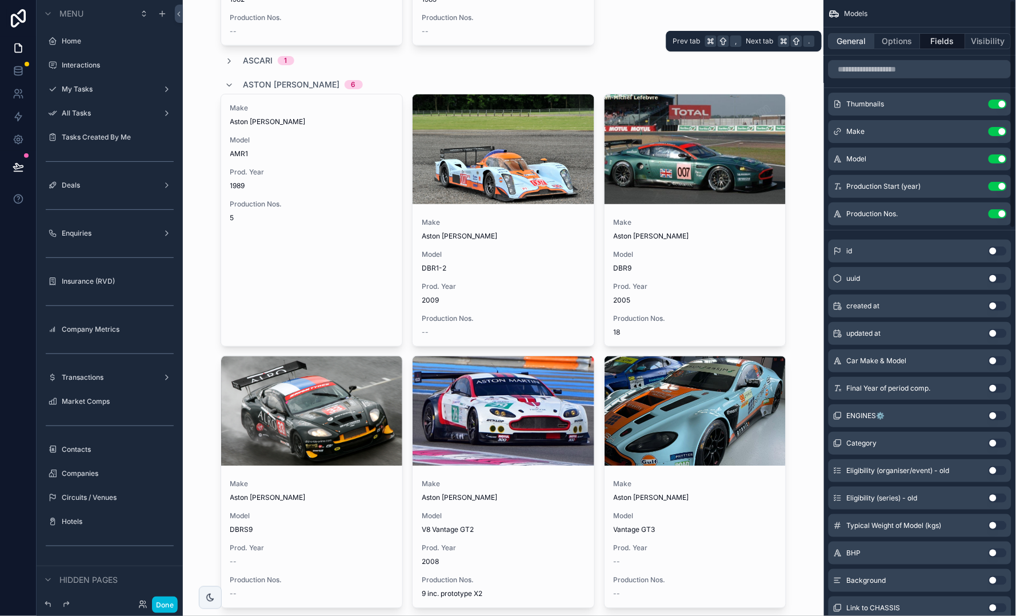
click at [859, 39] on button "General" at bounding box center [852, 41] width 46 height 16
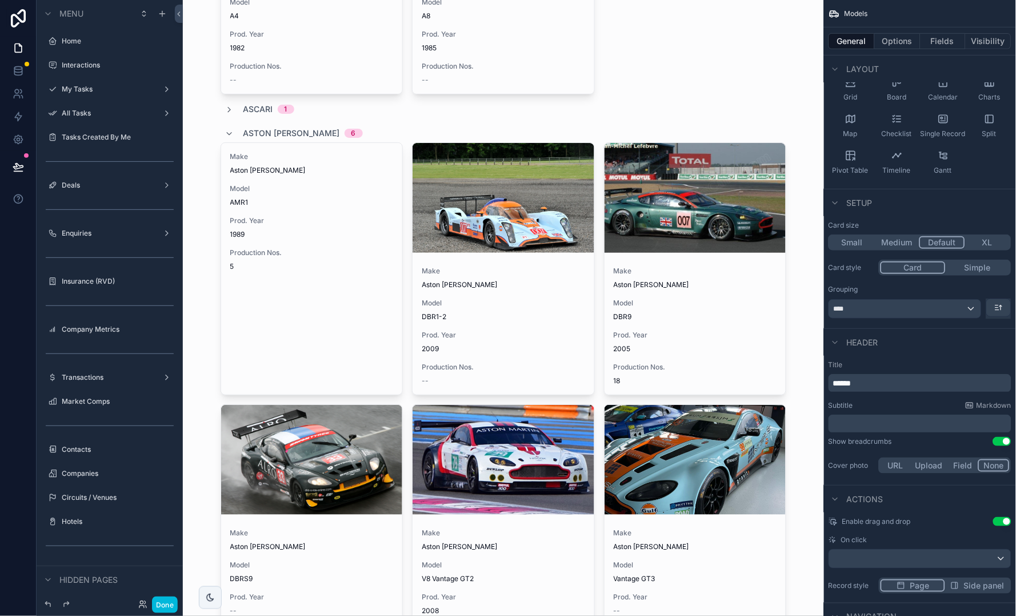
scroll to position [1629, 0]
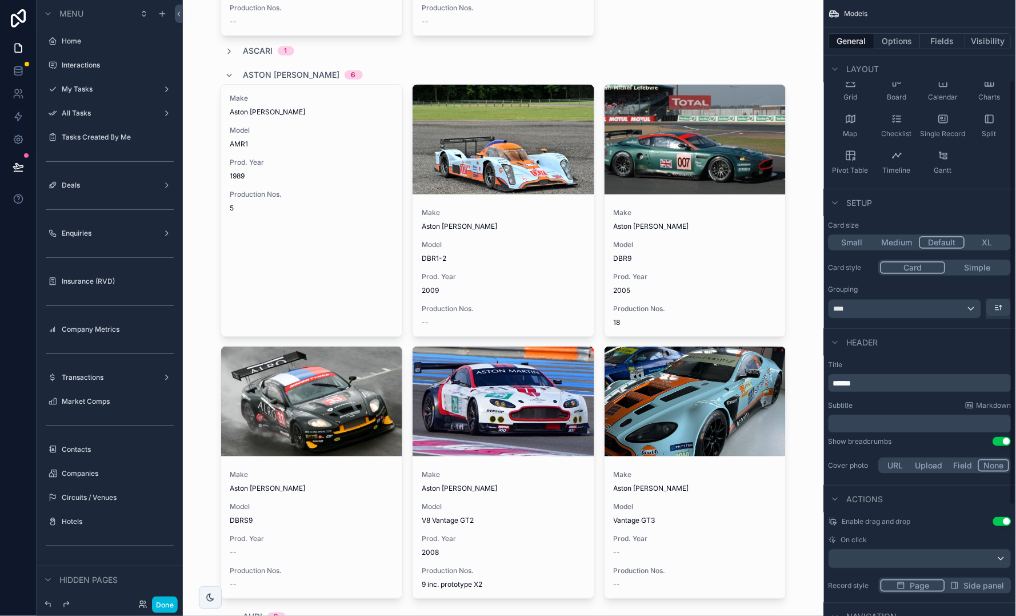
click at [988, 239] on button "XL" at bounding box center [987, 242] width 45 height 13
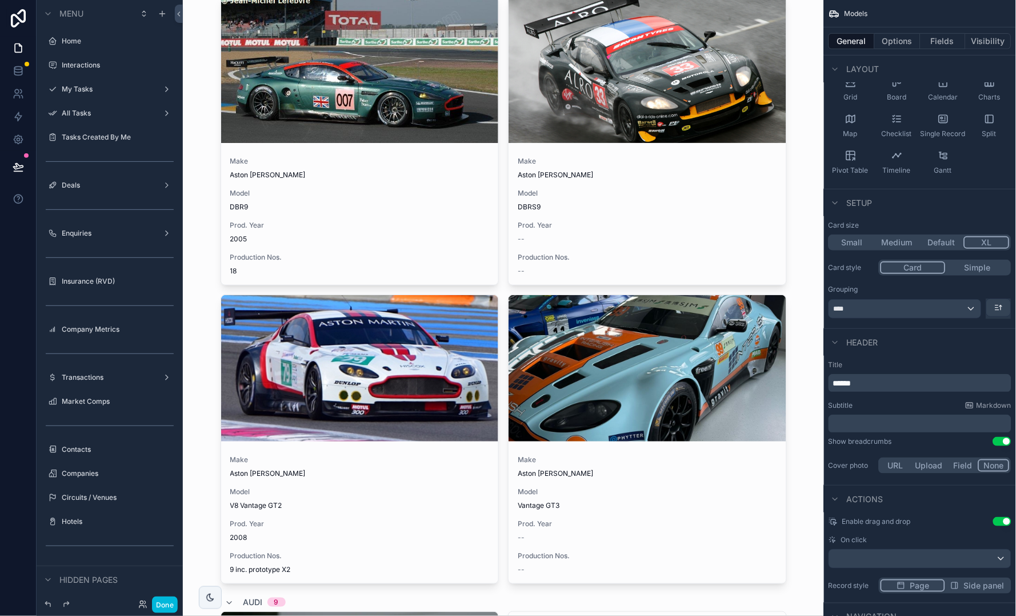
scroll to position [2311, 0]
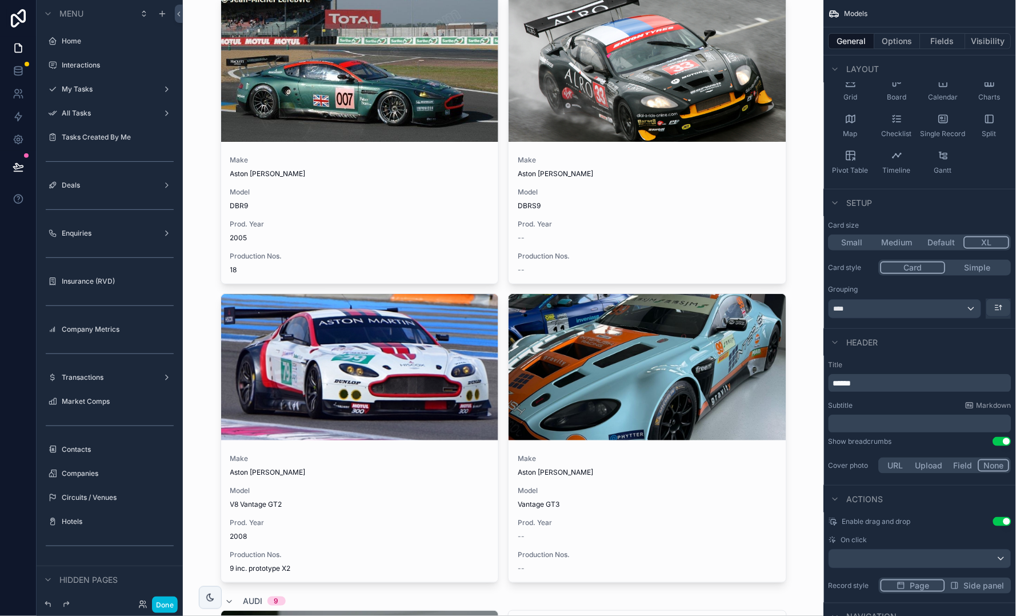
click at [900, 237] on button "Medium" at bounding box center [897, 242] width 45 height 13
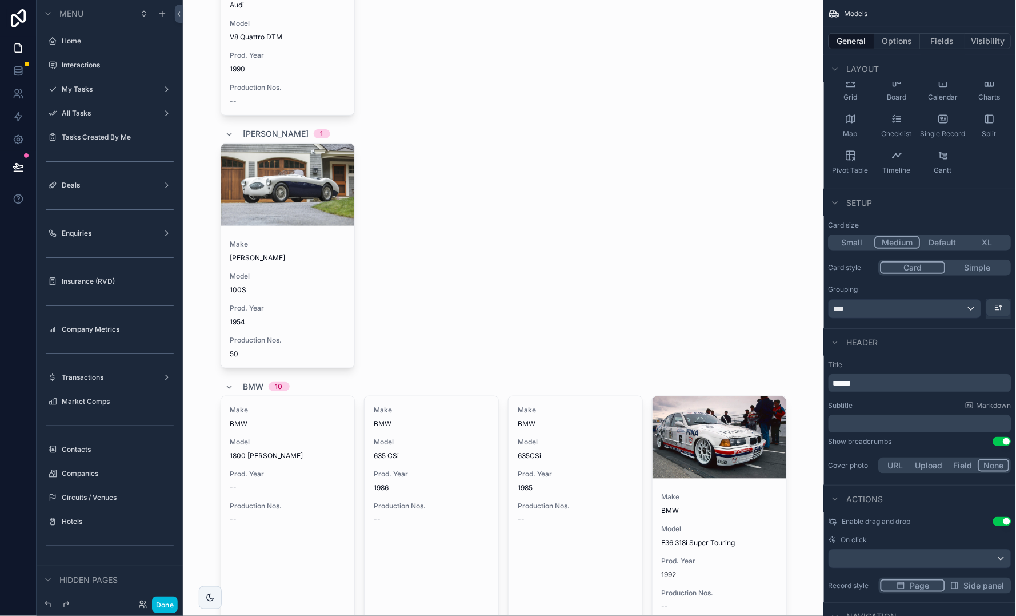
scroll to position [2545, 0]
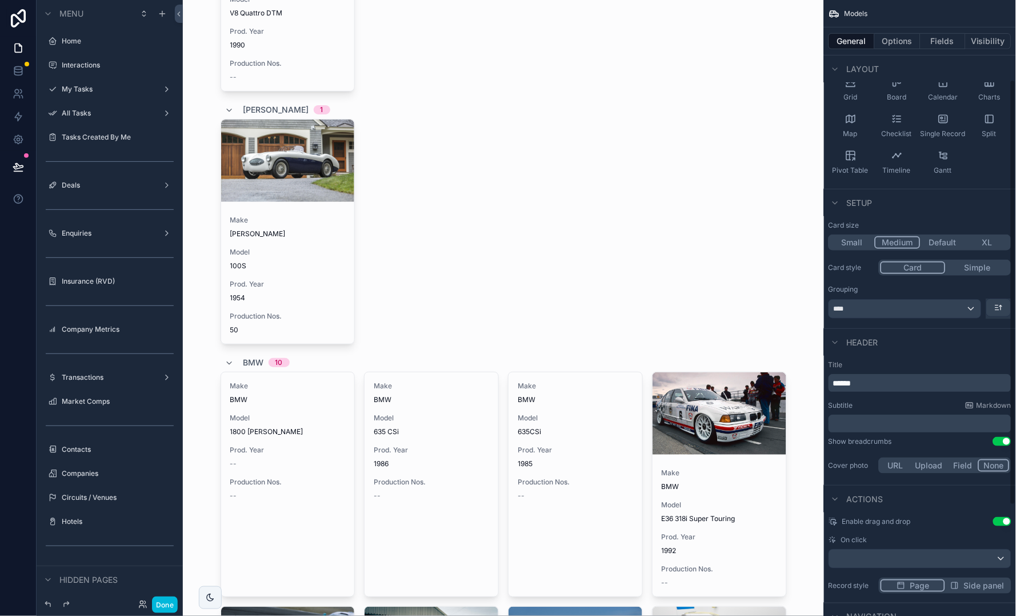
click at [860, 236] on button "Small" at bounding box center [852, 242] width 45 height 13
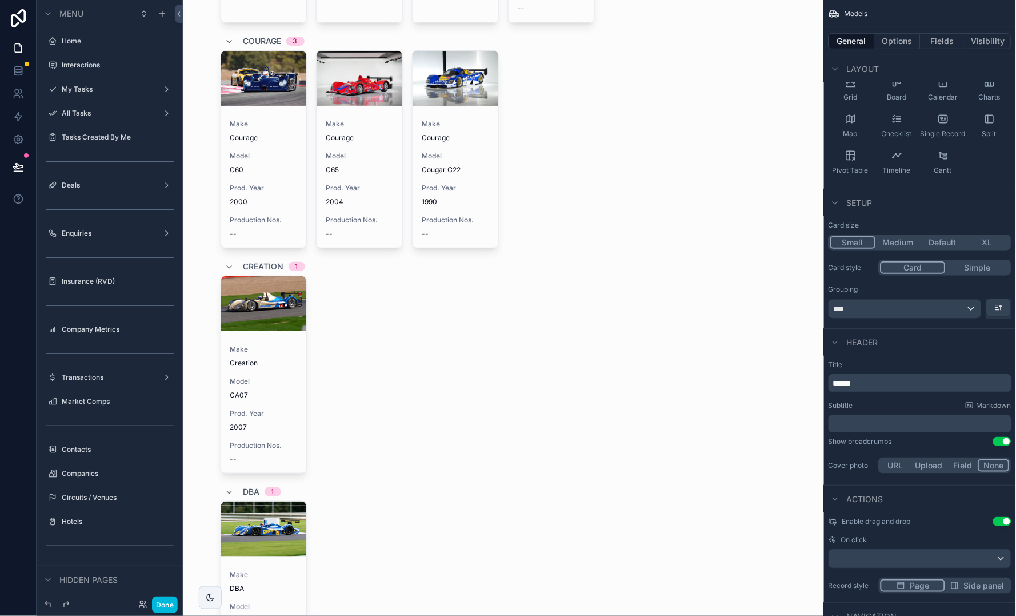
scroll to position [4464, 0]
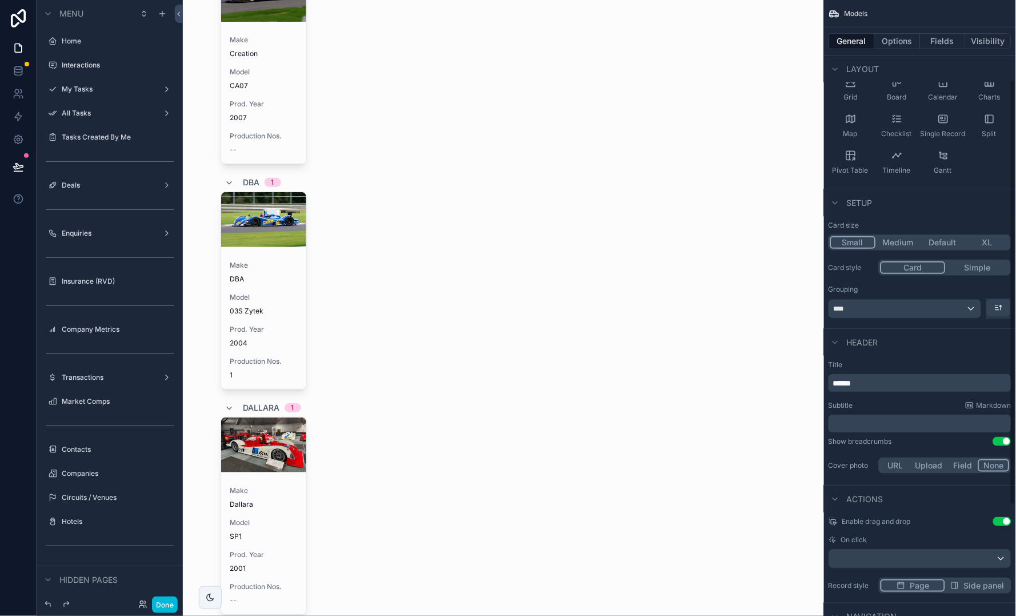
click at [984, 262] on button "Simple" at bounding box center [978, 267] width 64 height 13
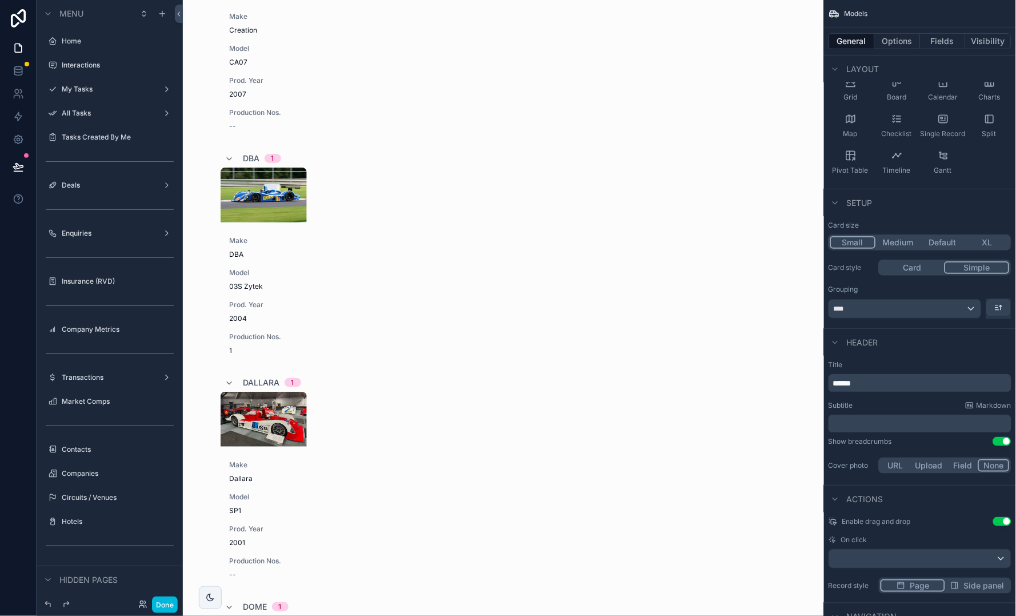
click at [906, 265] on button "Card" at bounding box center [913, 267] width 64 height 13
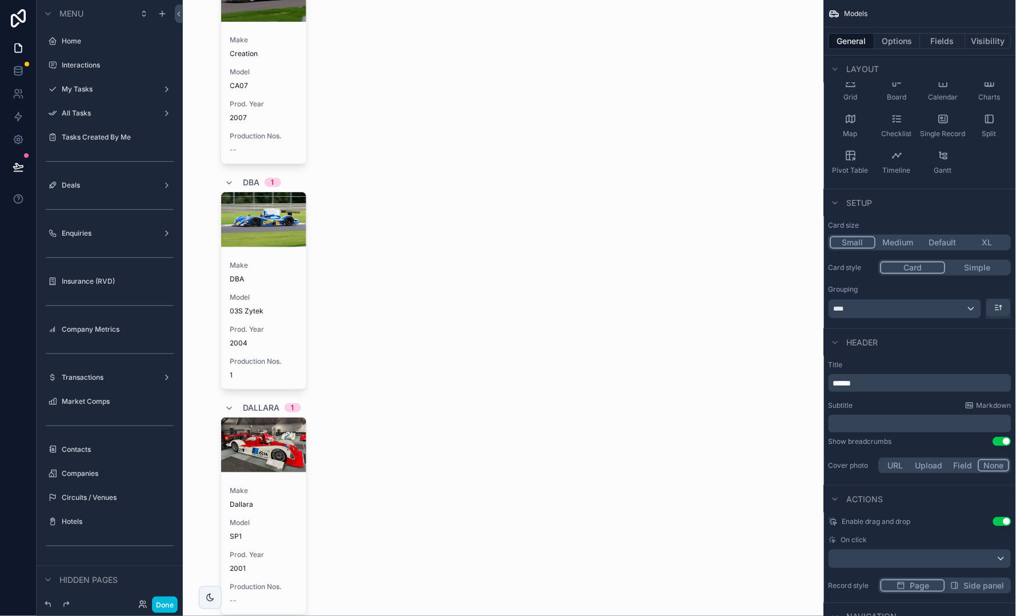
click at [902, 237] on button "Medium" at bounding box center [898, 242] width 45 height 13
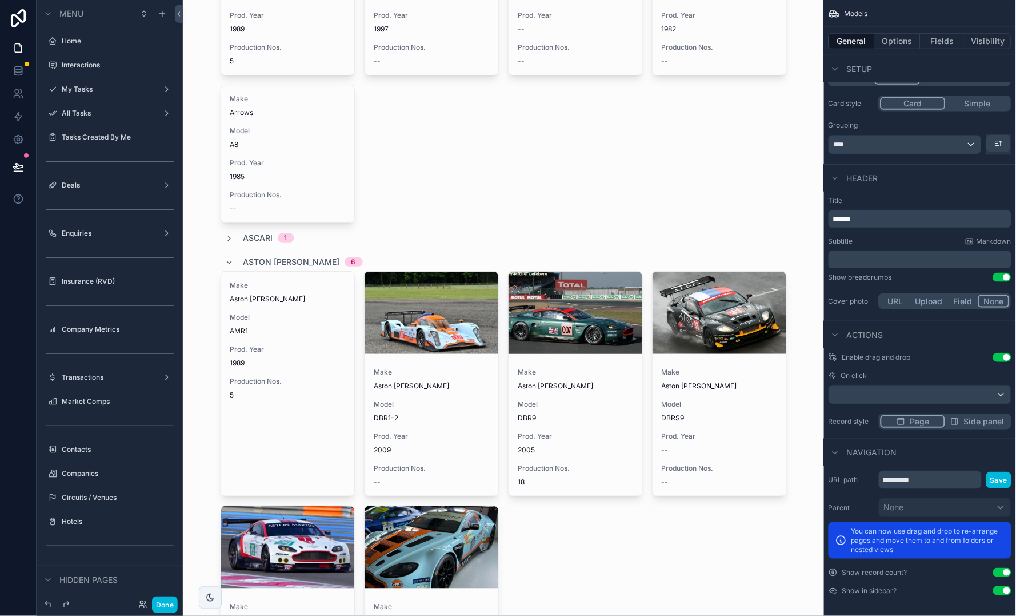
scroll to position [275, 0]
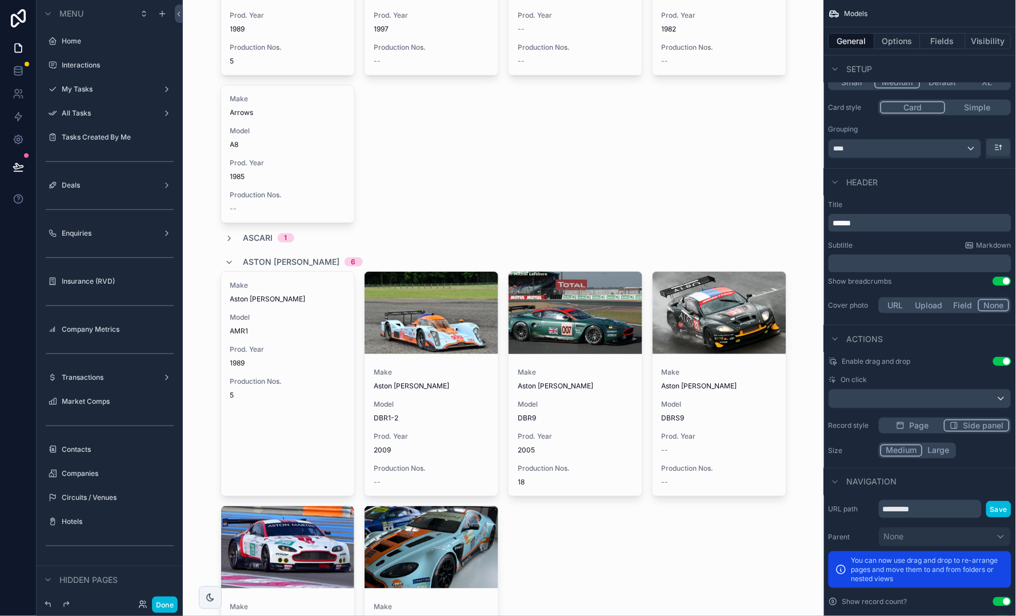
click at [985, 420] on span "Side panel" at bounding box center [984, 424] width 41 height 11
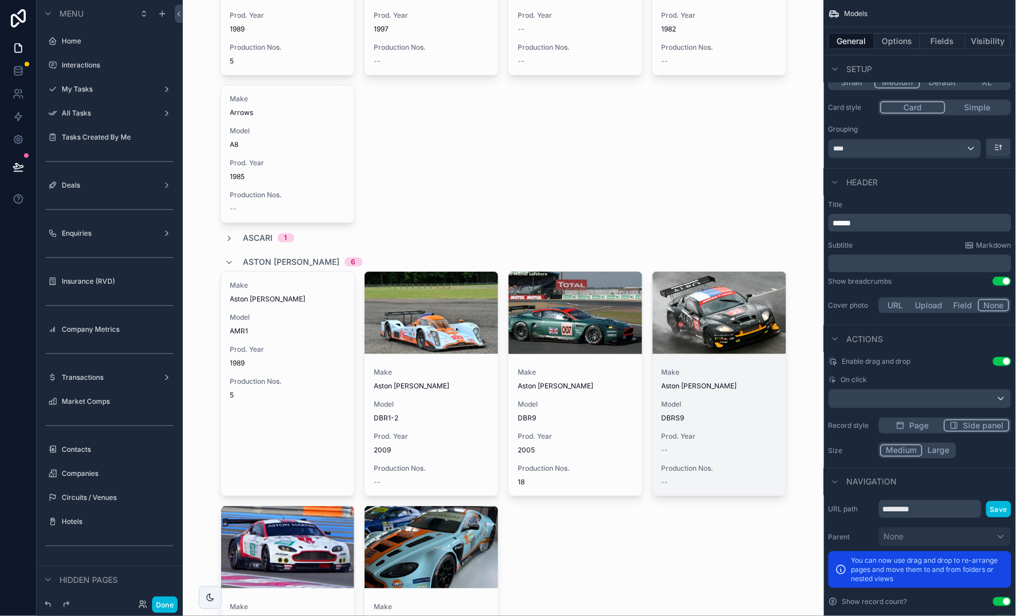
click at [730, 306] on div "scrollable content" at bounding box center [720, 313] width 134 height 14
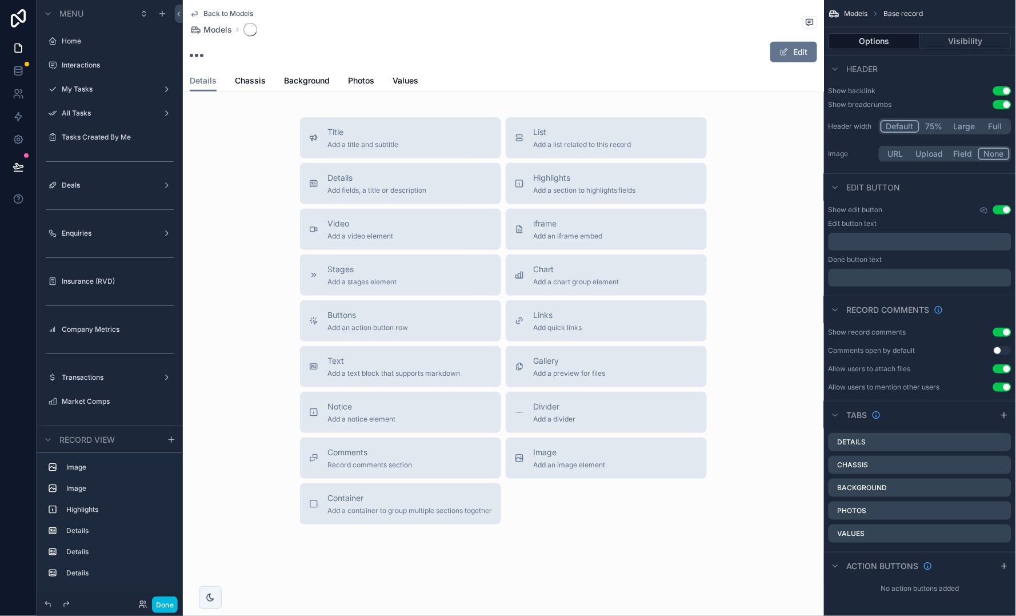
scroll to position [20, 0]
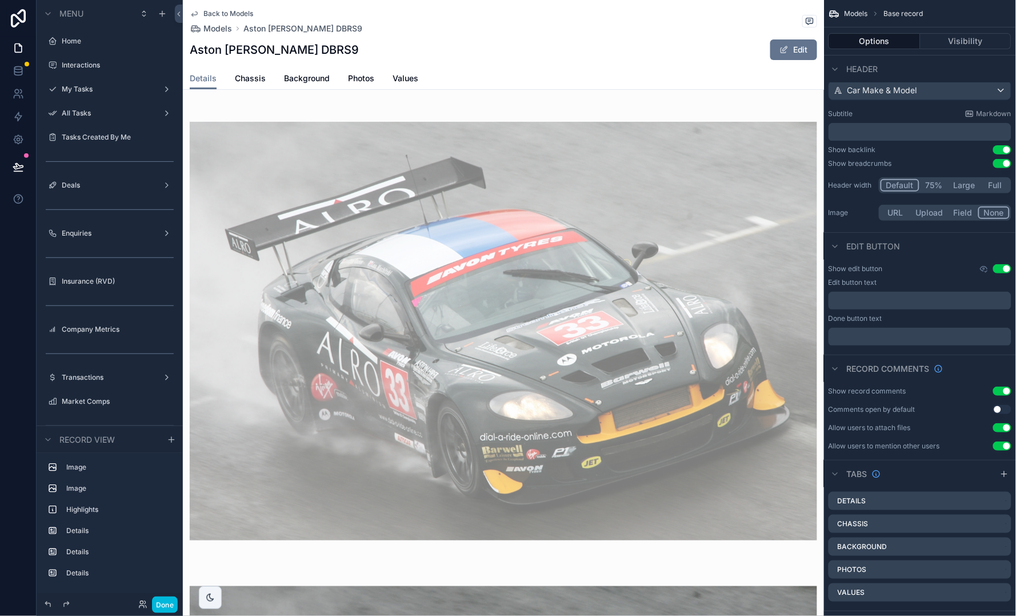
click at [228, 12] on span "Back to Models" at bounding box center [228, 13] width 50 height 9
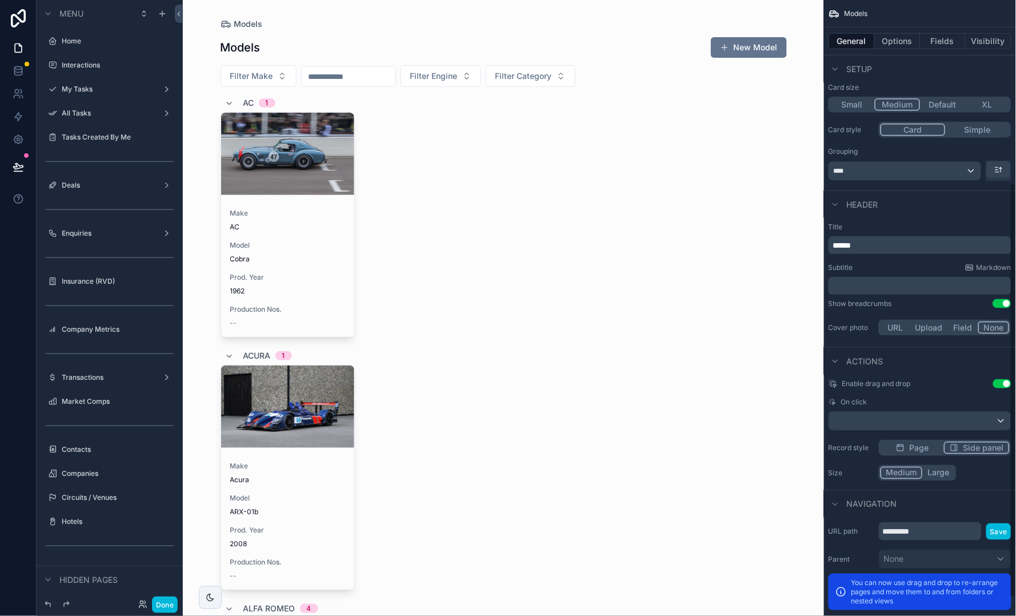
scroll to position [272, 0]
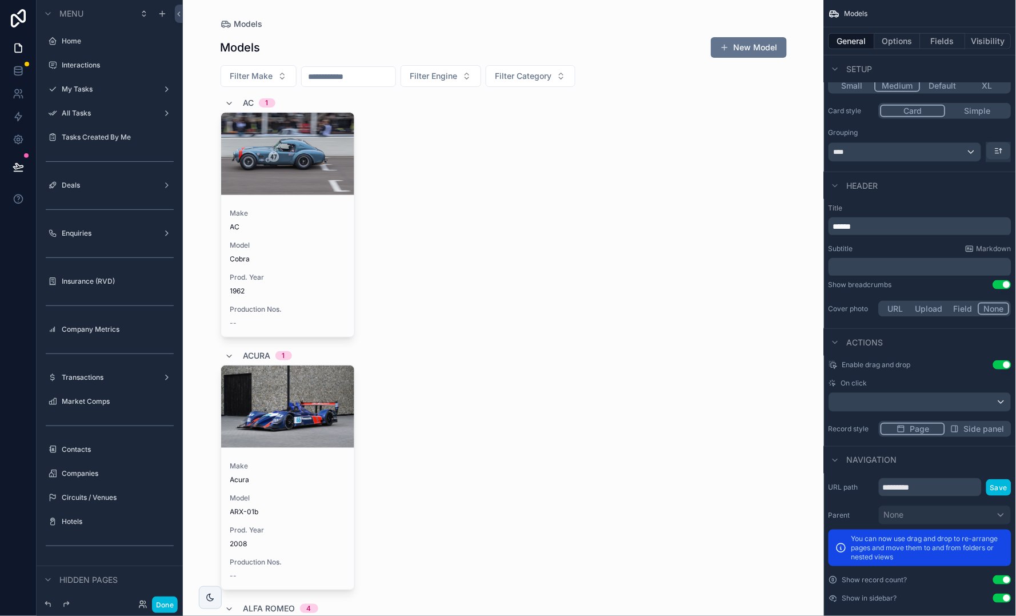
click at [921, 423] on span "Page" at bounding box center [919, 428] width 19 height 11
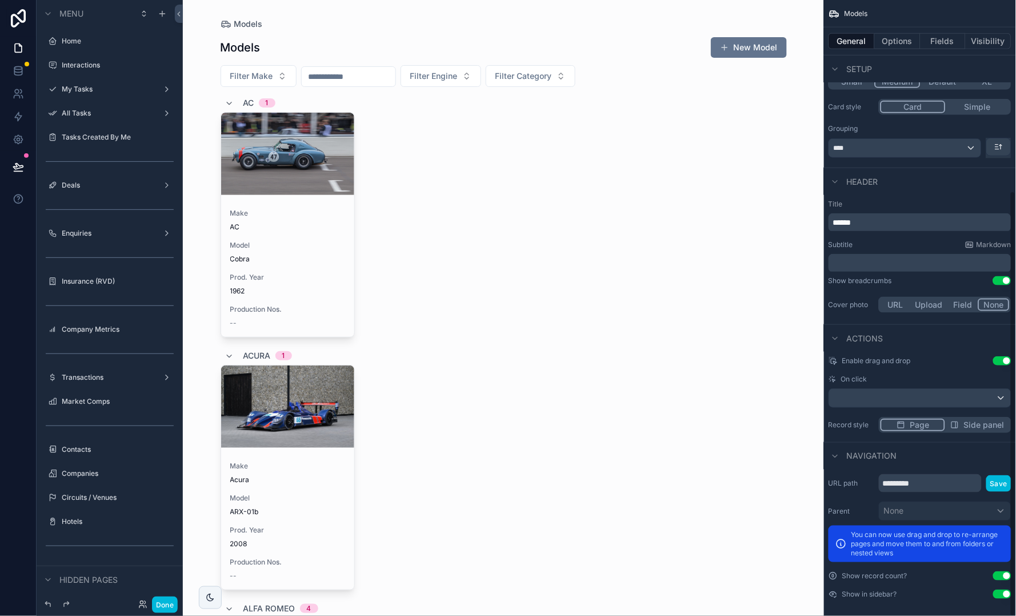
scroll to position [275, 0]
click at [162, 605] on button "Done" at bounding box center [165, 604] width 26 height 17
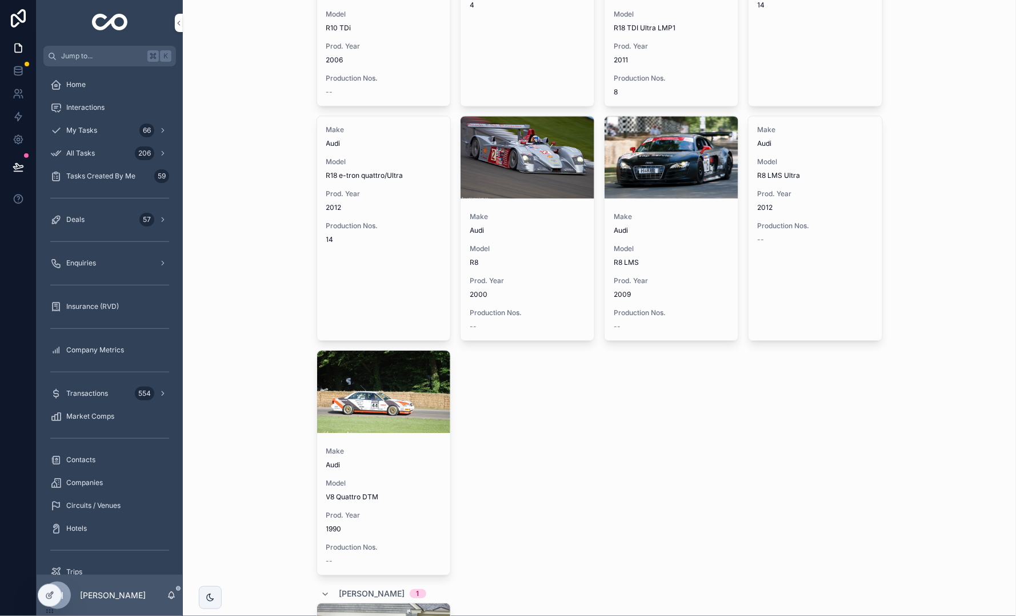
scroll to position [2059, 0]
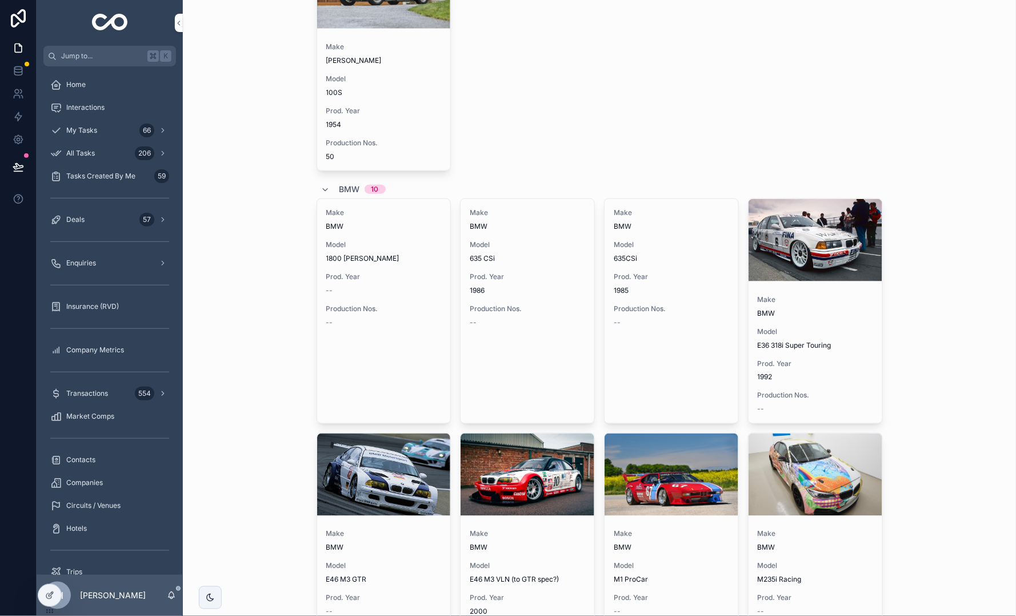
scroll to position [2791, 0]
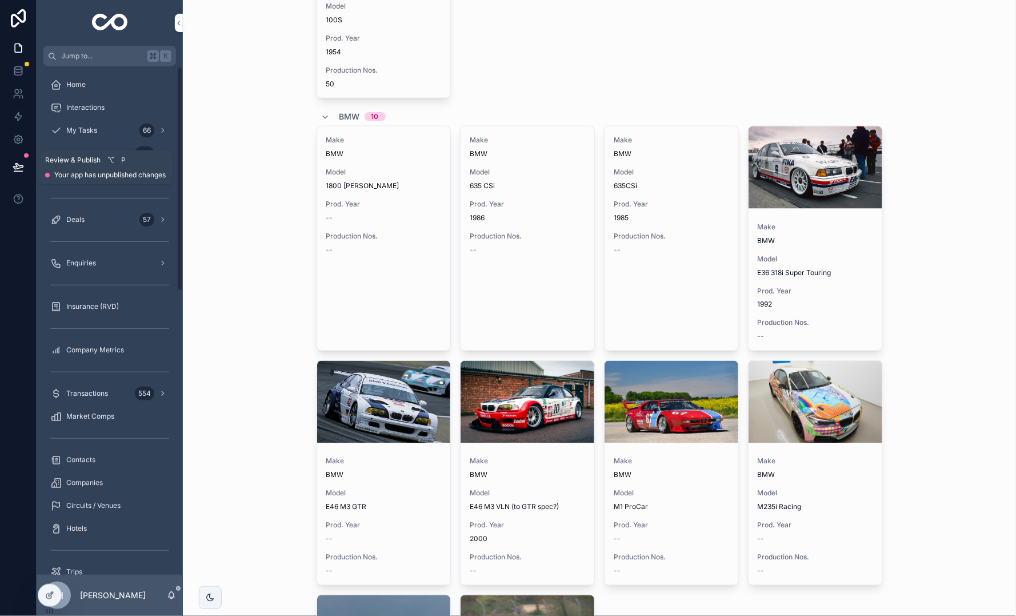
click at [20, 167] on icon at bounding box center [18, 166] width 10 height 6
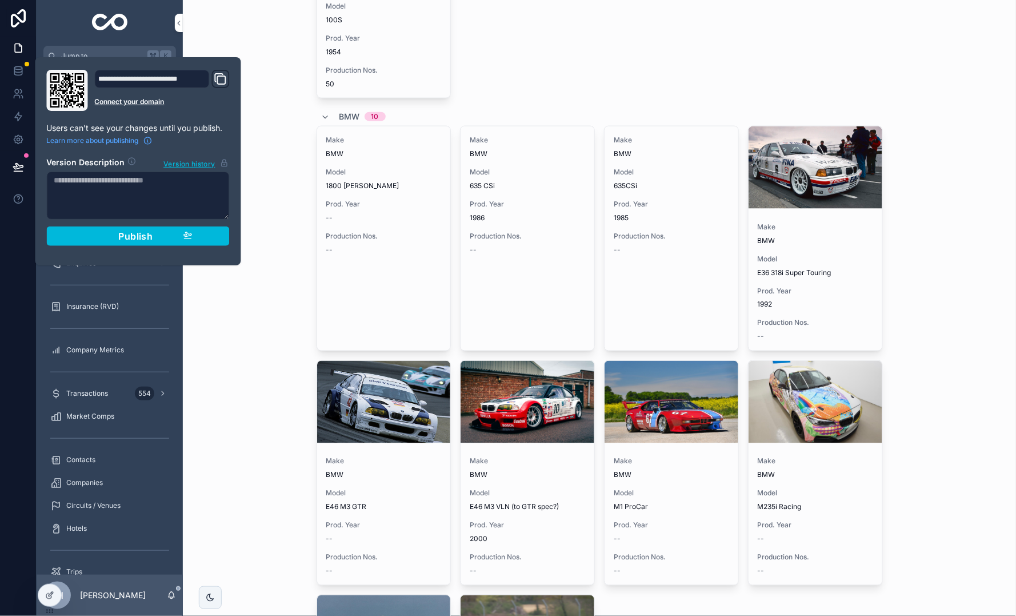
click at [140, 178] on textarea at bounding box center [138, 195] width 183 height 48
type textarea "**********"
click at [174, 233] on div "Publish" at bounding box center [138, 235] width 109 height 11
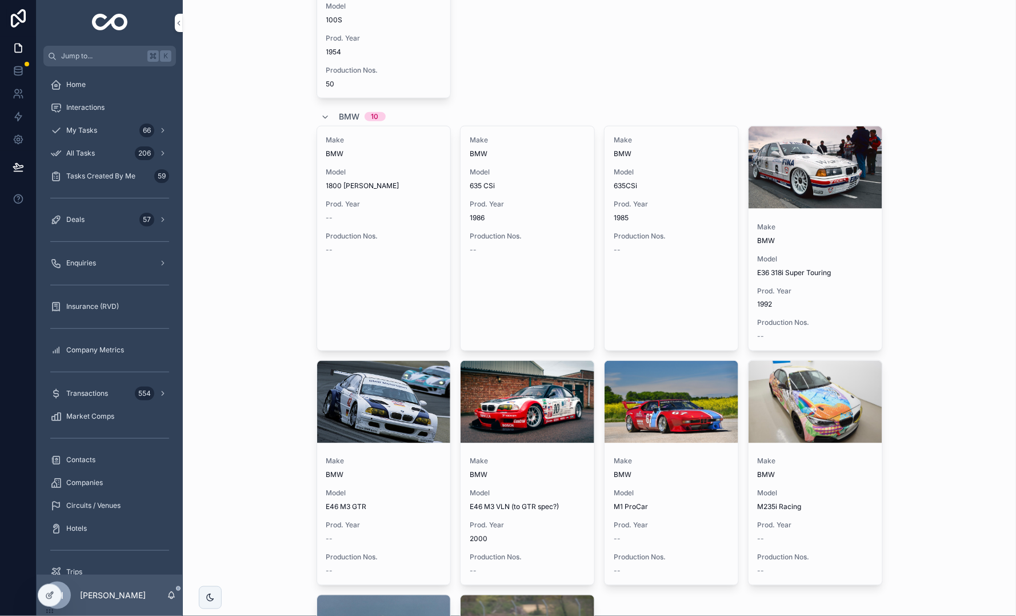
click at [258, 27] on div "Models Models New Model Filter Make Filter Engine Filter Category AC 1 Make AC …" at bounding box center [599, 308] width 833 height 616
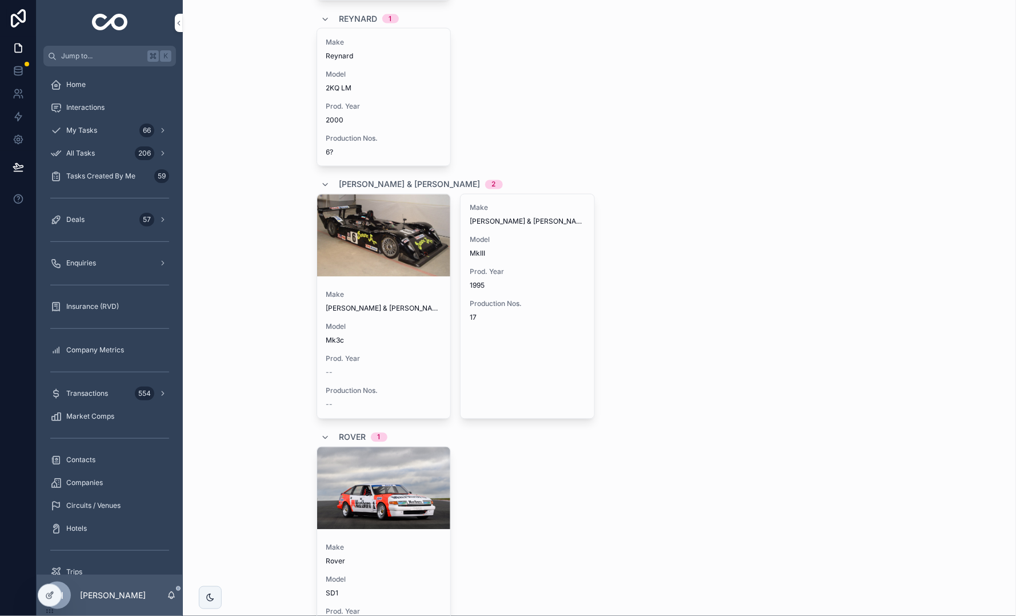
scroll to position [20213, 0]
